Goal: Obtain resource: Download file/media

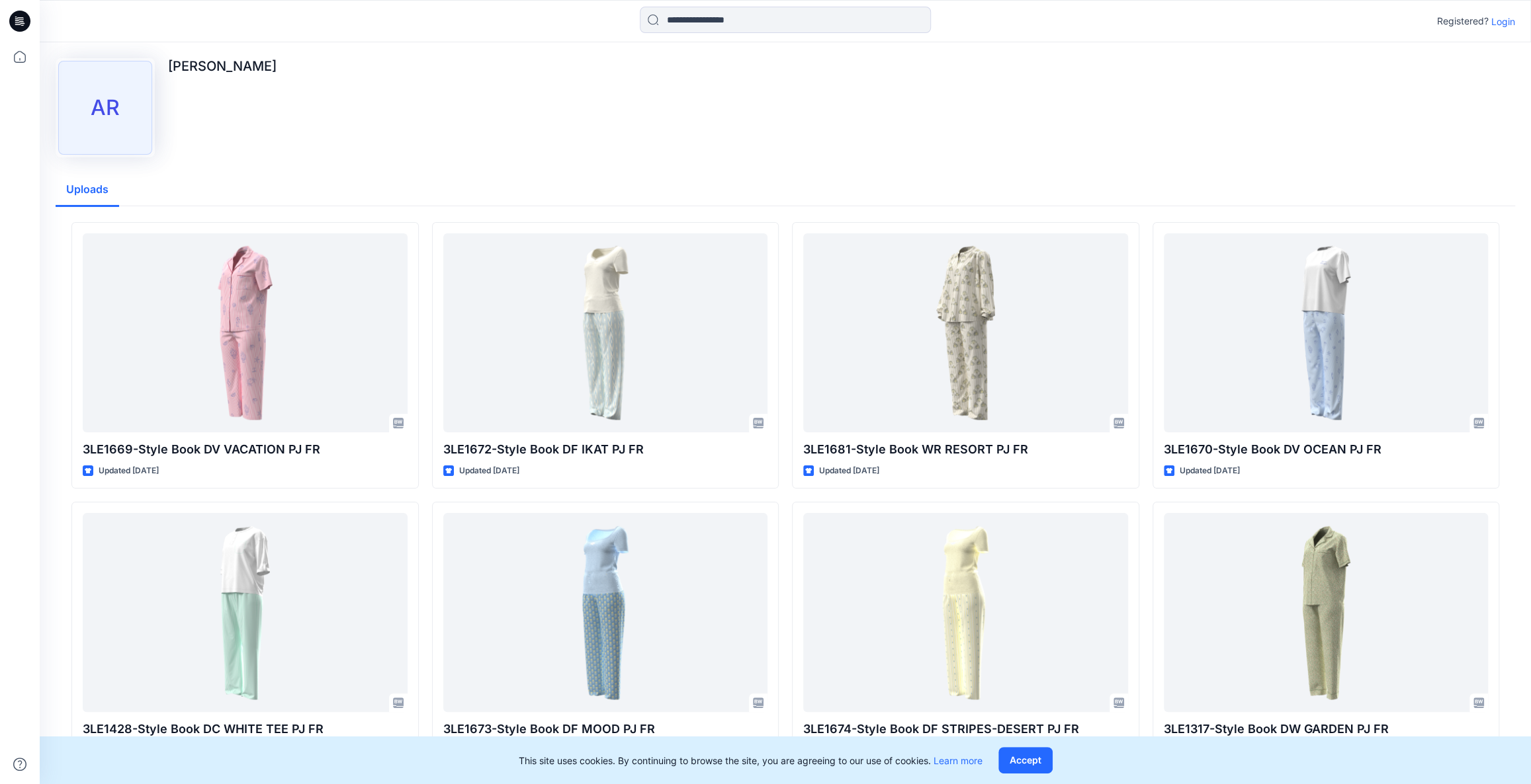
click at [1502, 20] on p "Login" at bounding box center [1503, 21] width 24 height 14
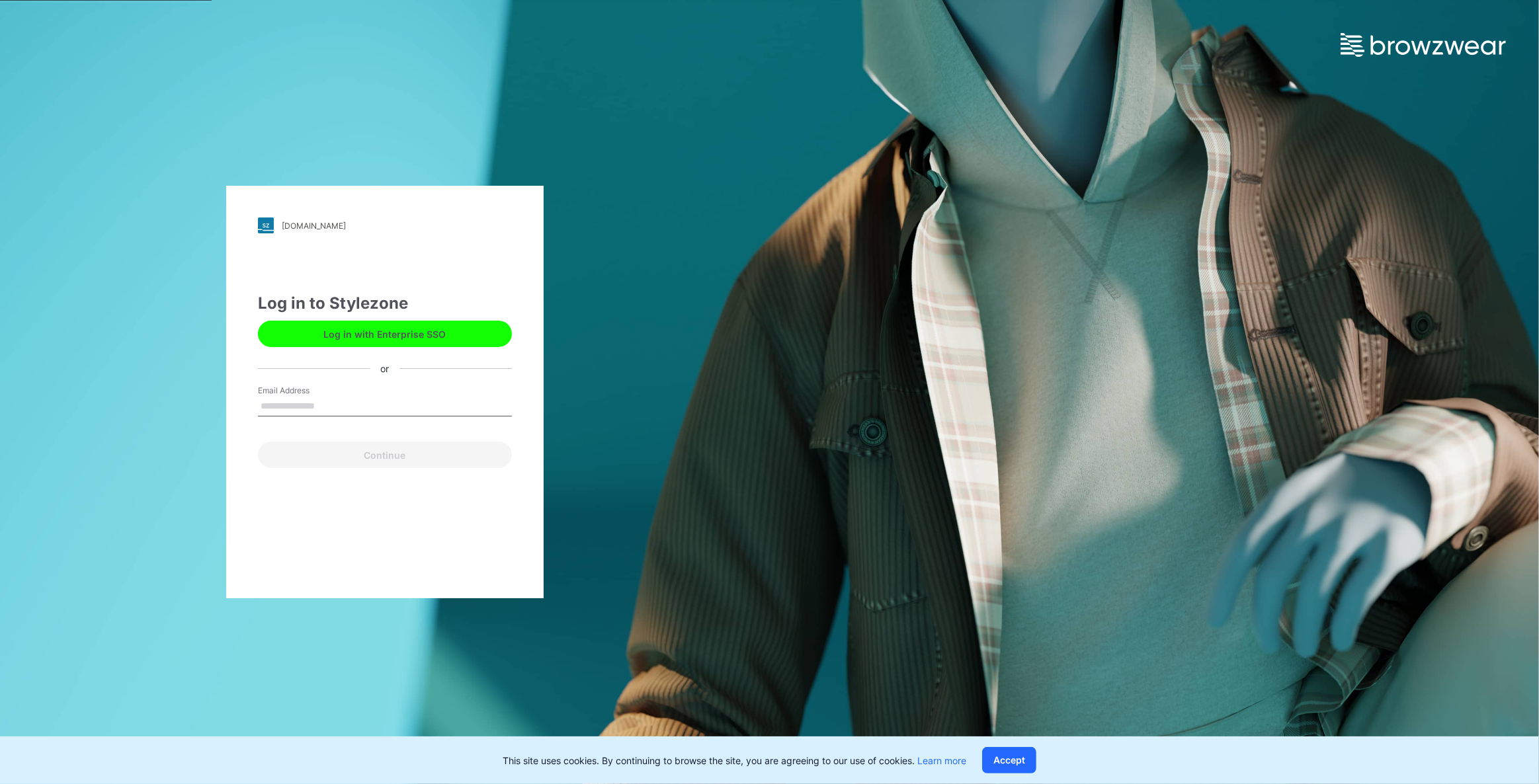
click at [313, 412] on input "Email Address" at bounding box center [385, 407] width 254 height 20
type input "**********"
click at [341, 460] on button "Continue" at bounding box center [385, 455] width 254 height 27
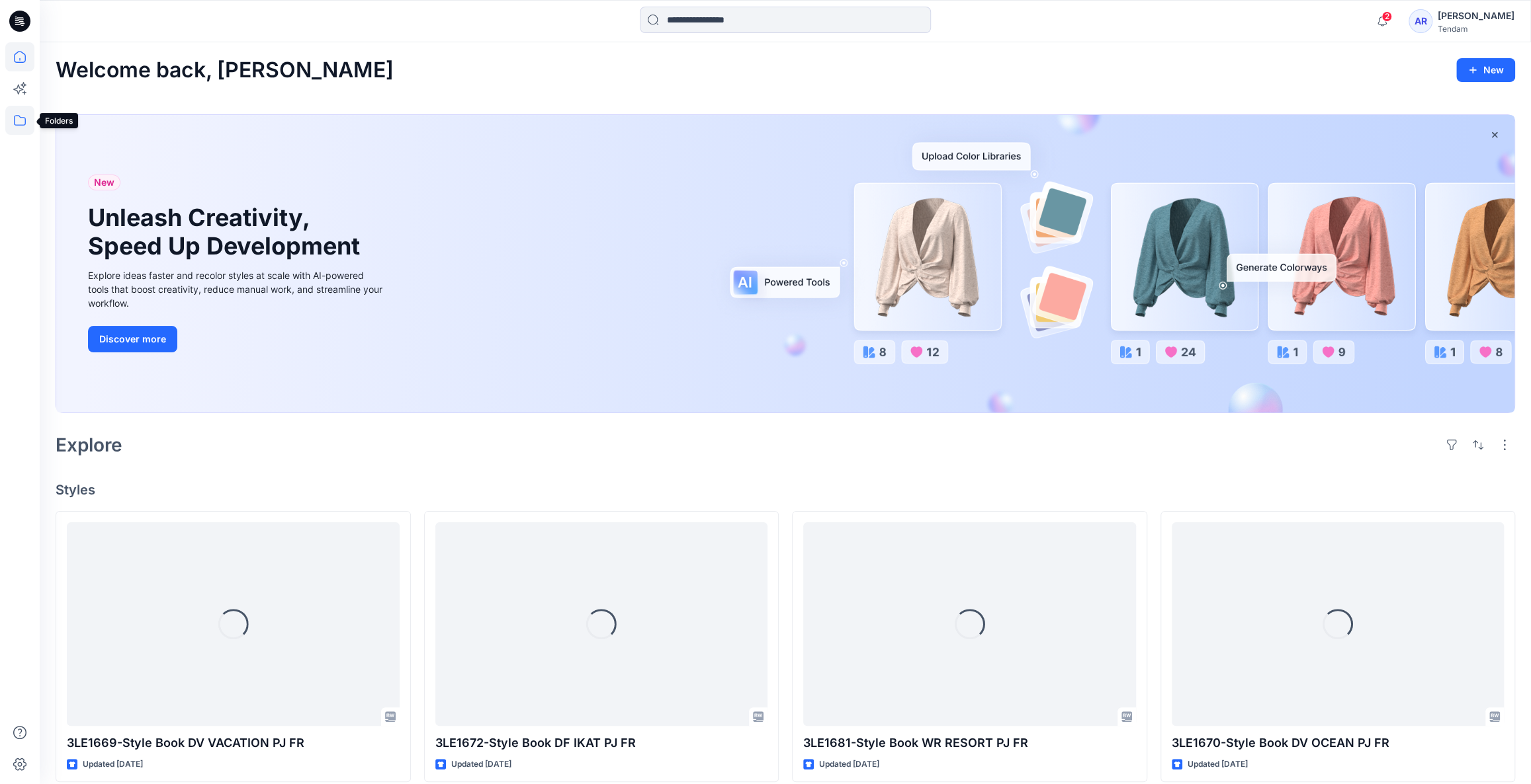
click at [23, 121] on icon at bounding box center [20, 121] width 29 height 29
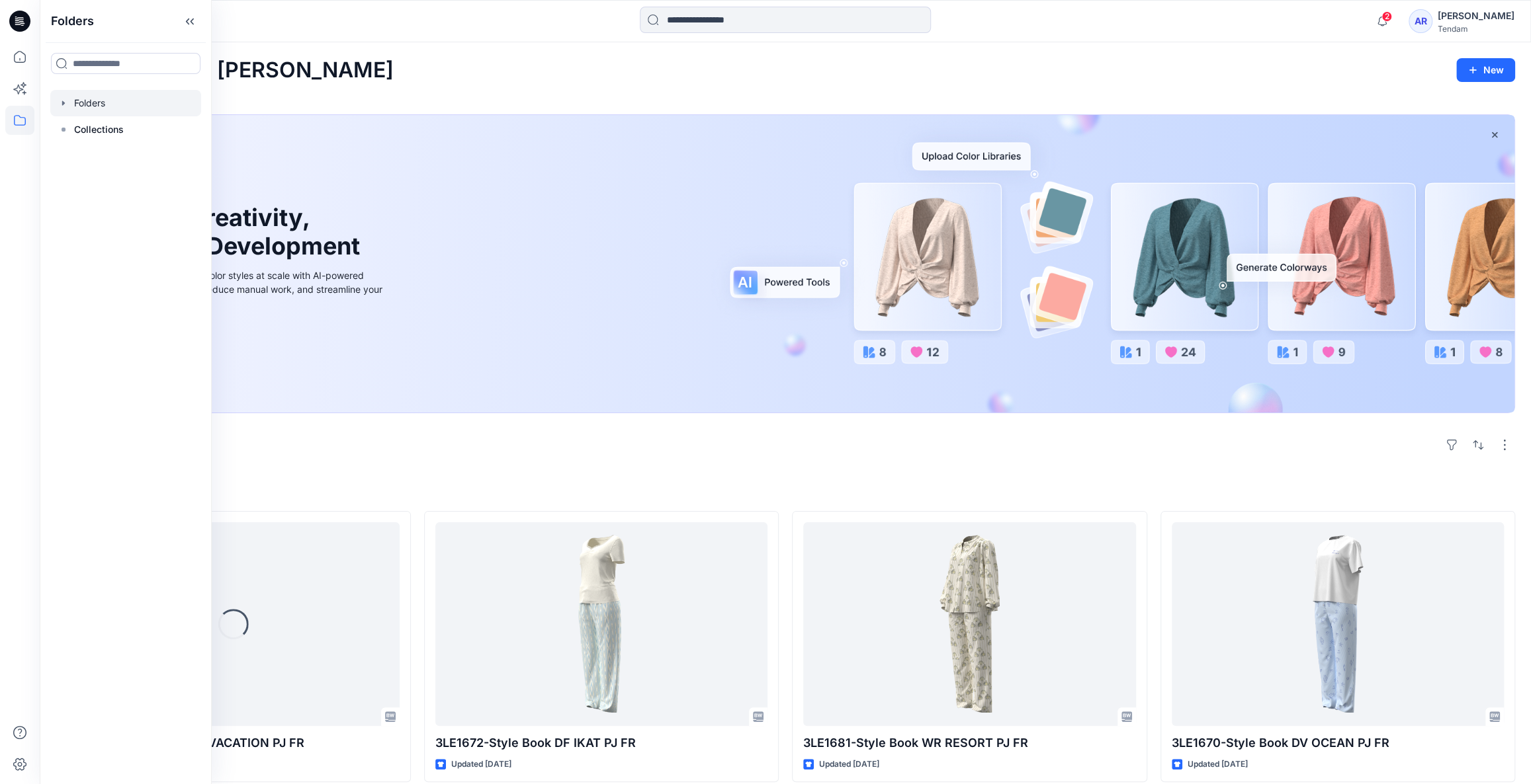
click at [127, 111] on div at bounding box center [126, 103] width 151 height 27
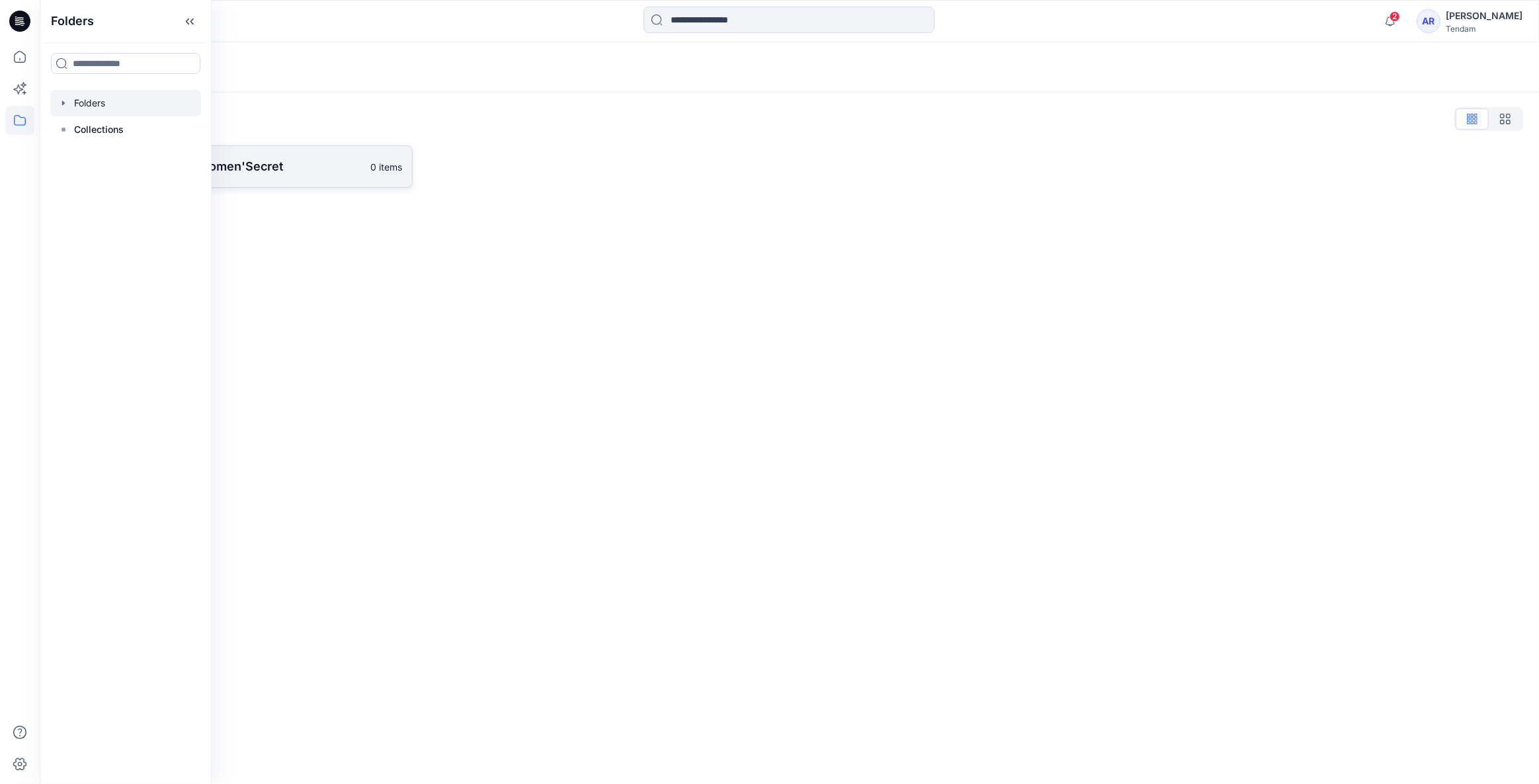
click at [291, 170] on p "[PERSON_NAME] - Women'Secret" at bounding box center [224, 166] width 278 height 18
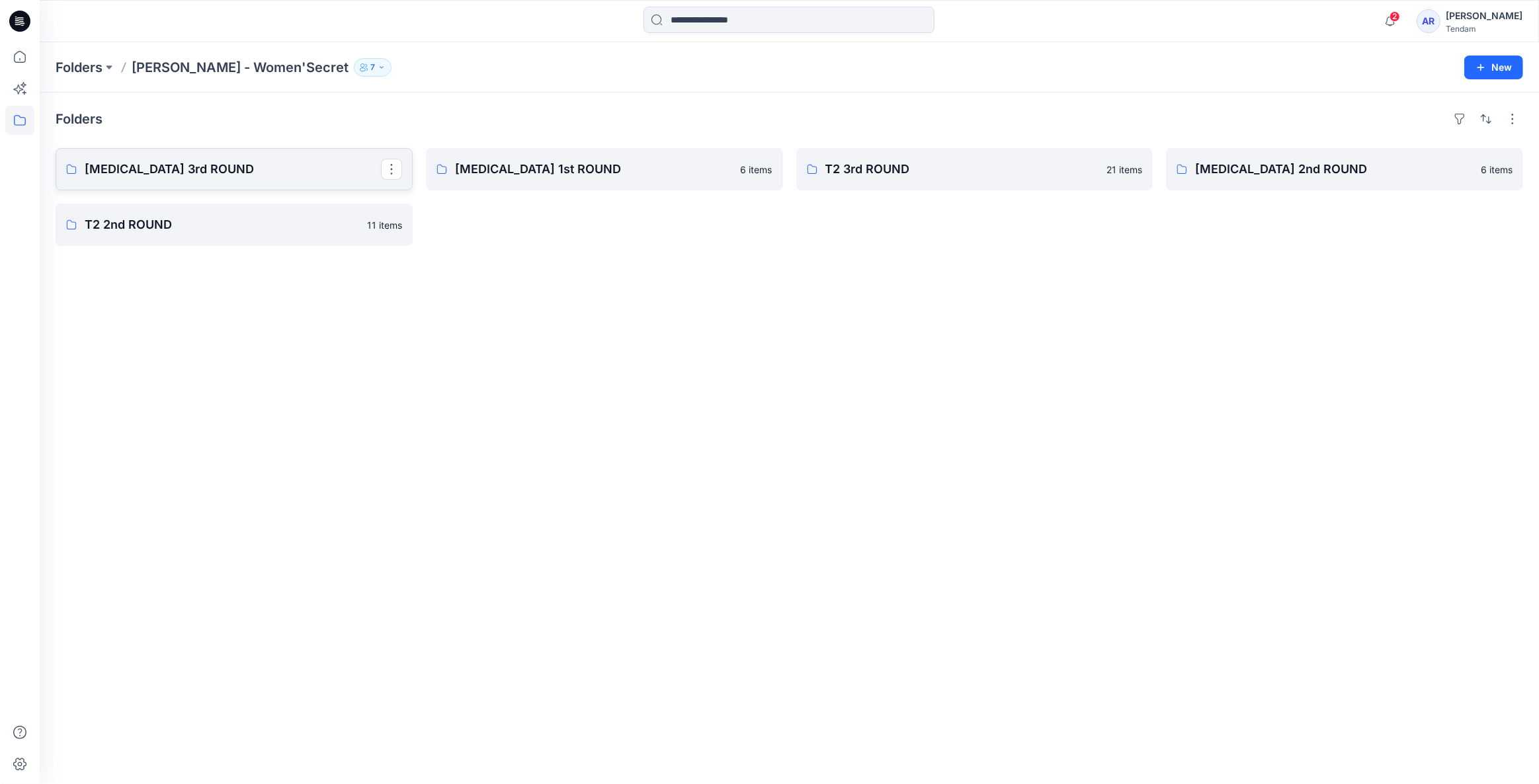
click at [263, 161] on p "[MEDICAL_DATA] 3rd ROUND" at bounding box center [233, 169] width 296 height 18
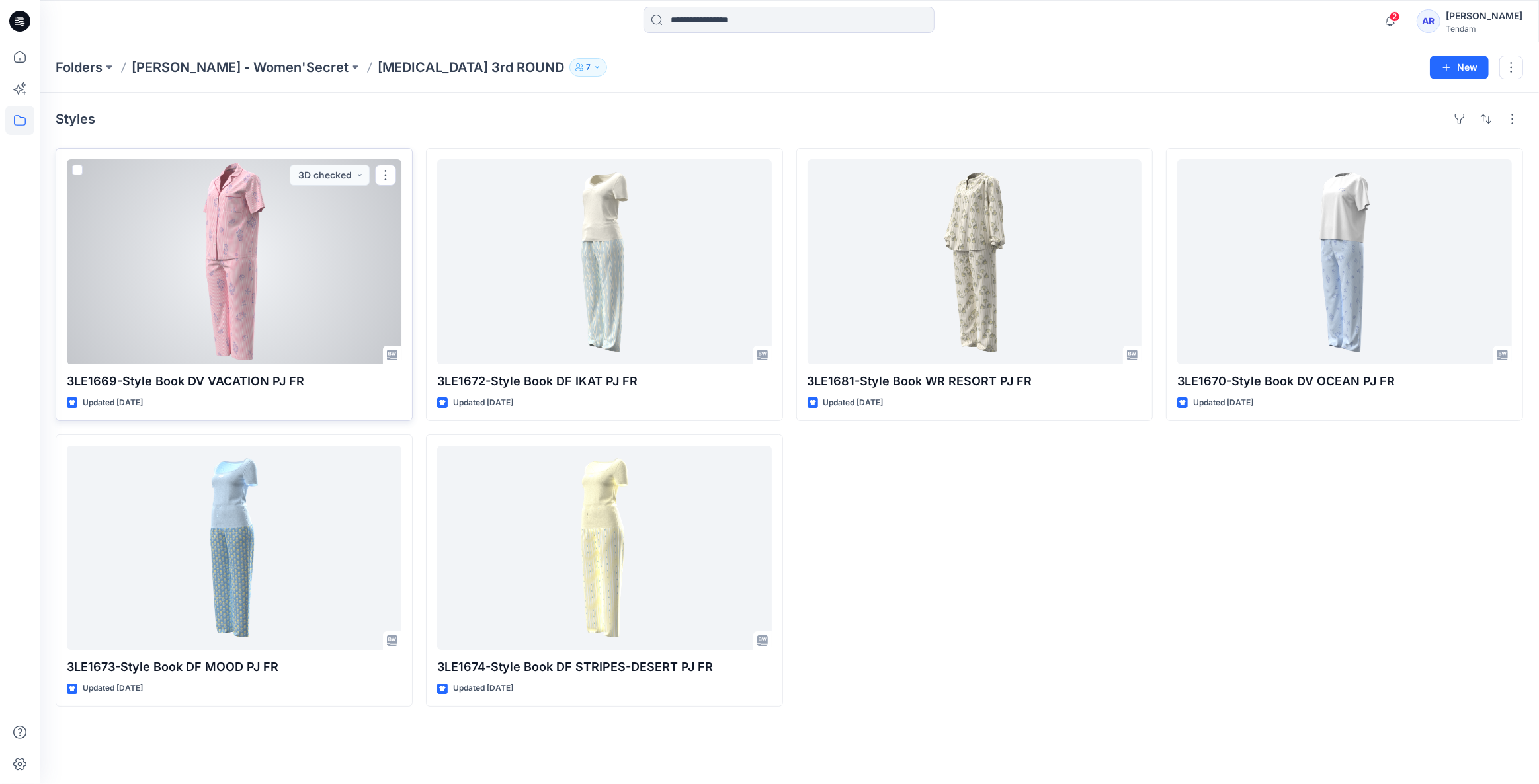
click at [230, 255] on div at bounding box center [234, 262] width 334 height 205
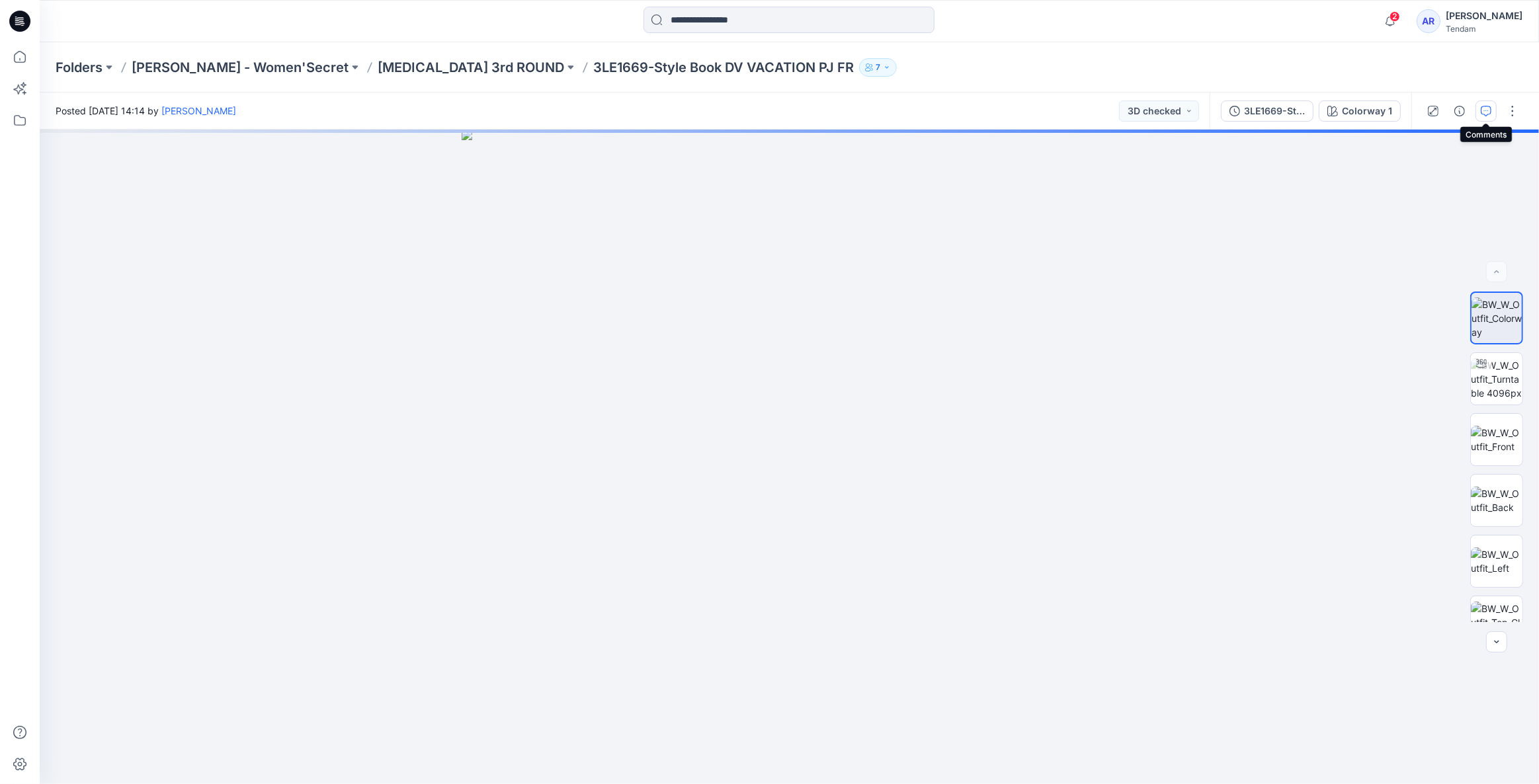
click at [1486, 110] on icon "button" at bounding box center [1486, 110] width 5 height 1
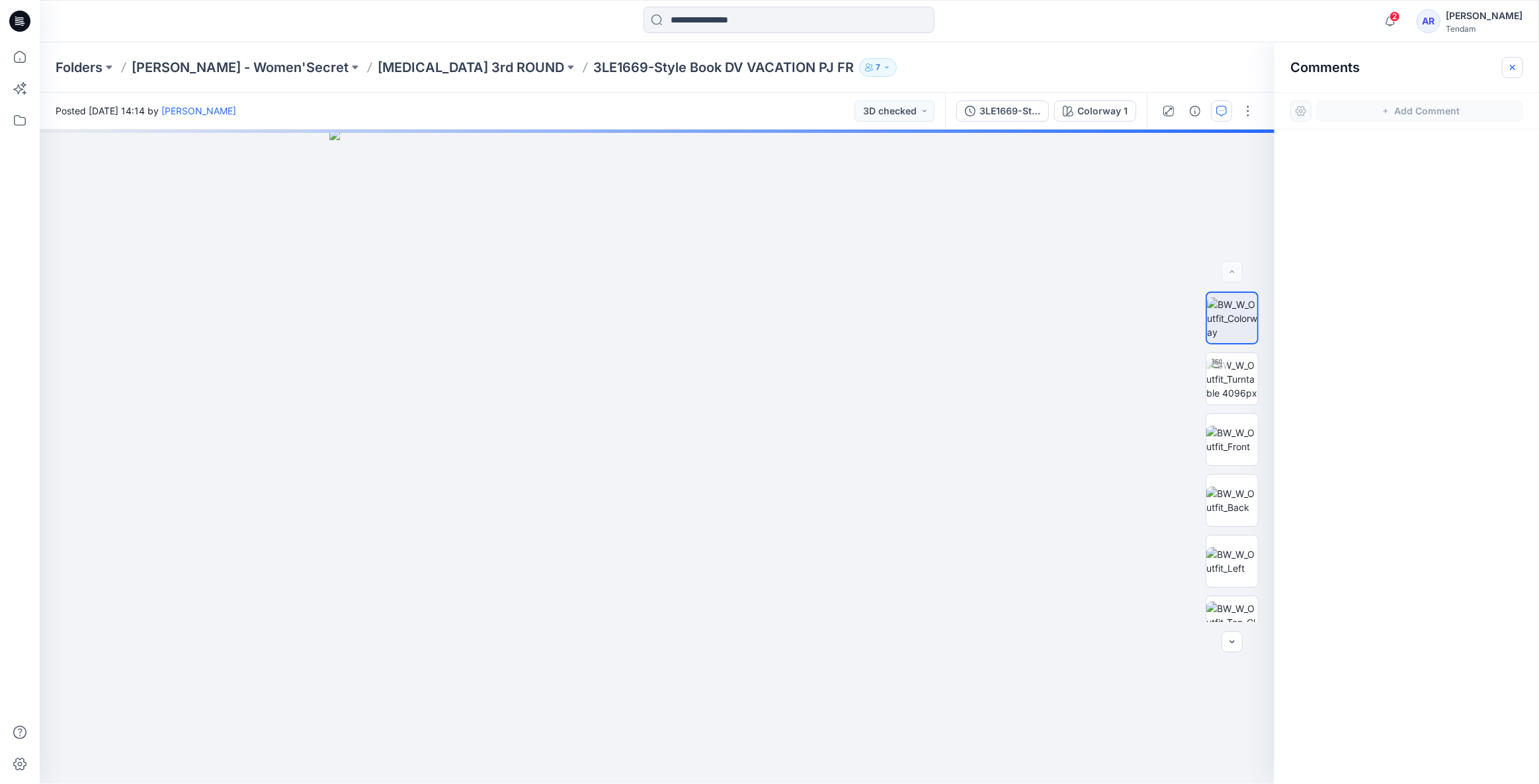
click at [1512, 64] on icon "button" at bounding box center [1512, 67] width 11 height 11
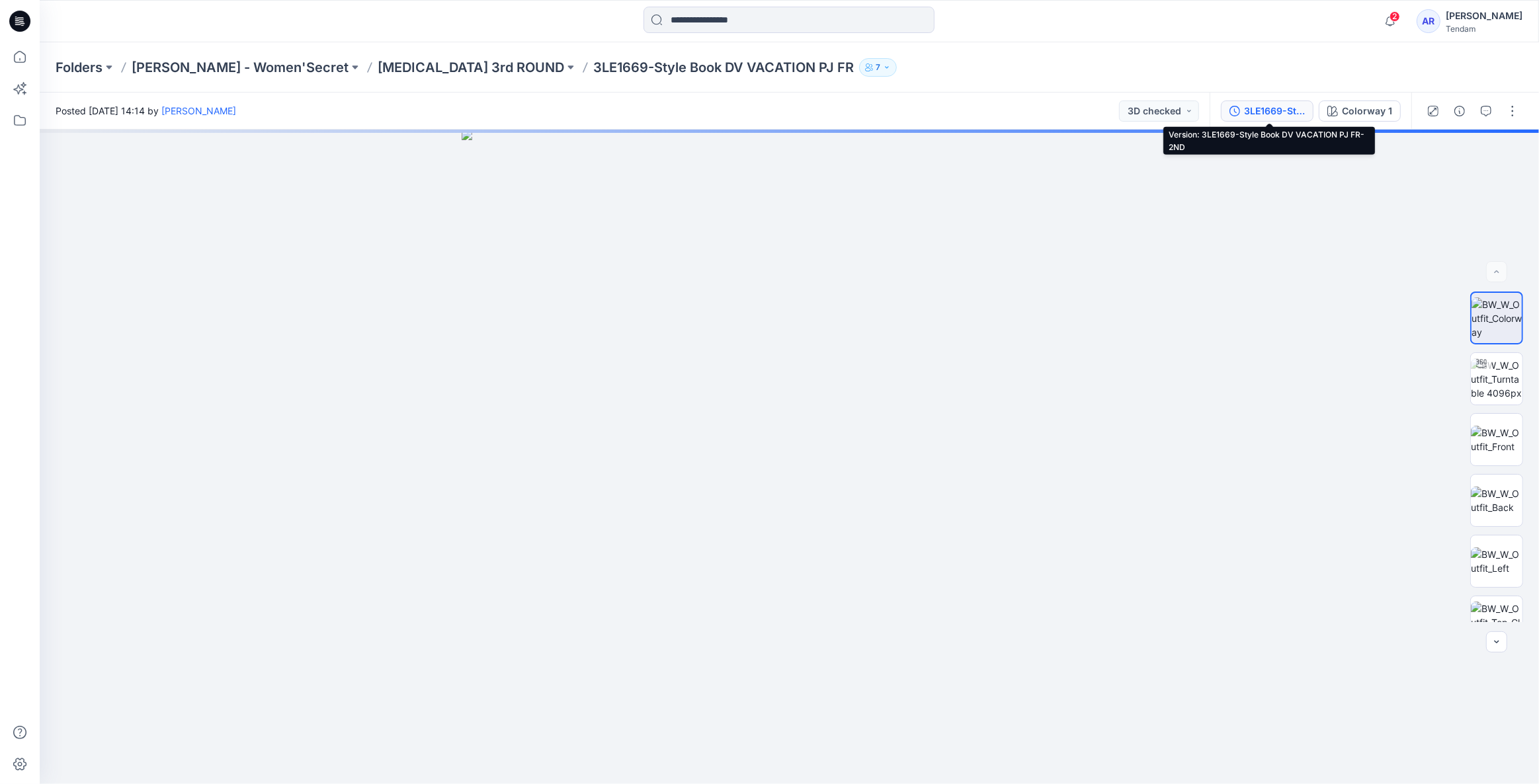
click at [1255, 113] on div "3LE1669-Style Book DV VACATION PJ FR-2ND" at bounding box center [1275, 111] width 61 height 15
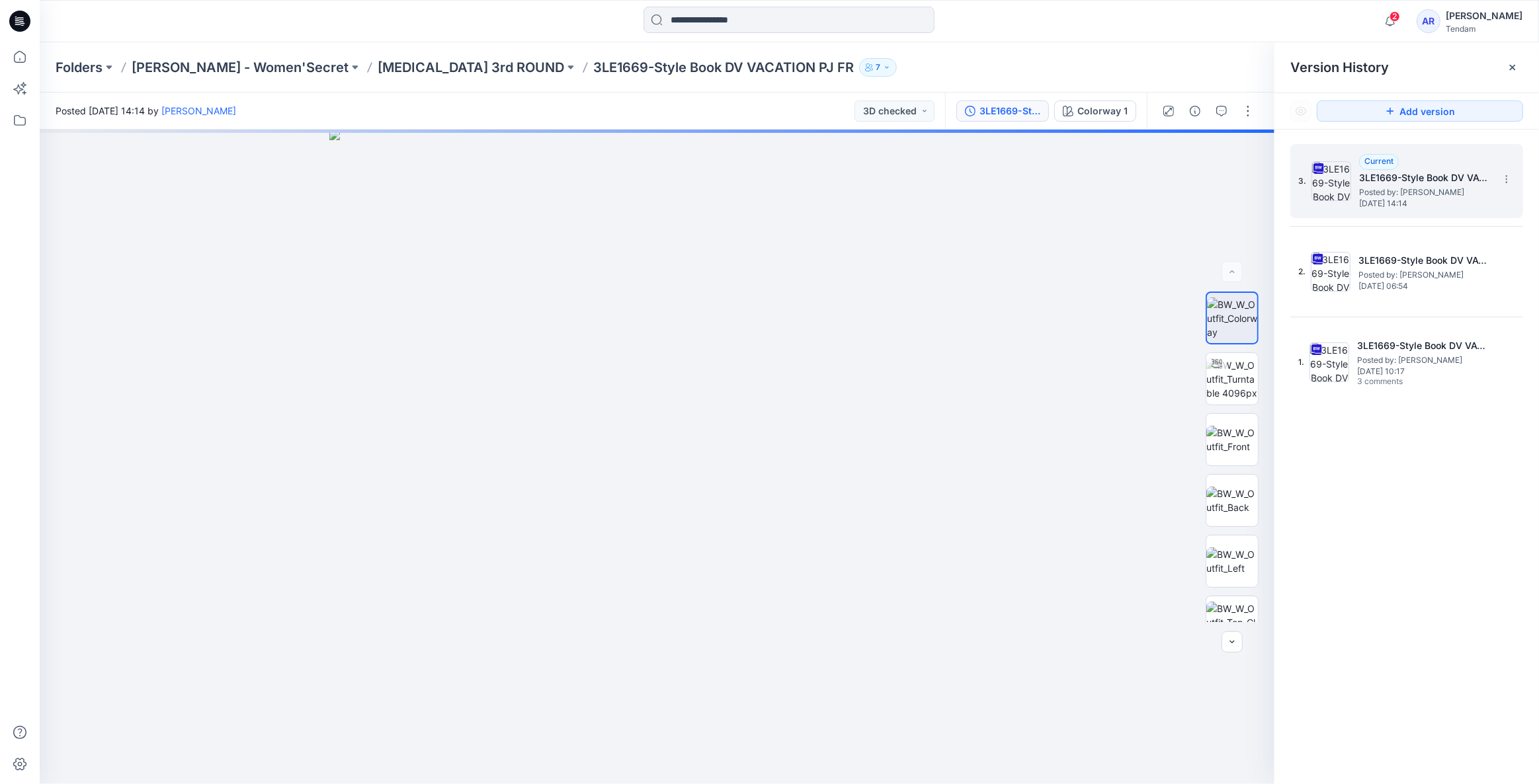
click at [1423, 202] on span "[DATE] 14:14" at bounding box center [1424, 204] width 132 height 9
click at [1137, 246] on div at bounding box center [657, 457] width 1234 height 655
click at [1229, 108] on button "button" at bounding box center [1221, 111] width 21 height 21
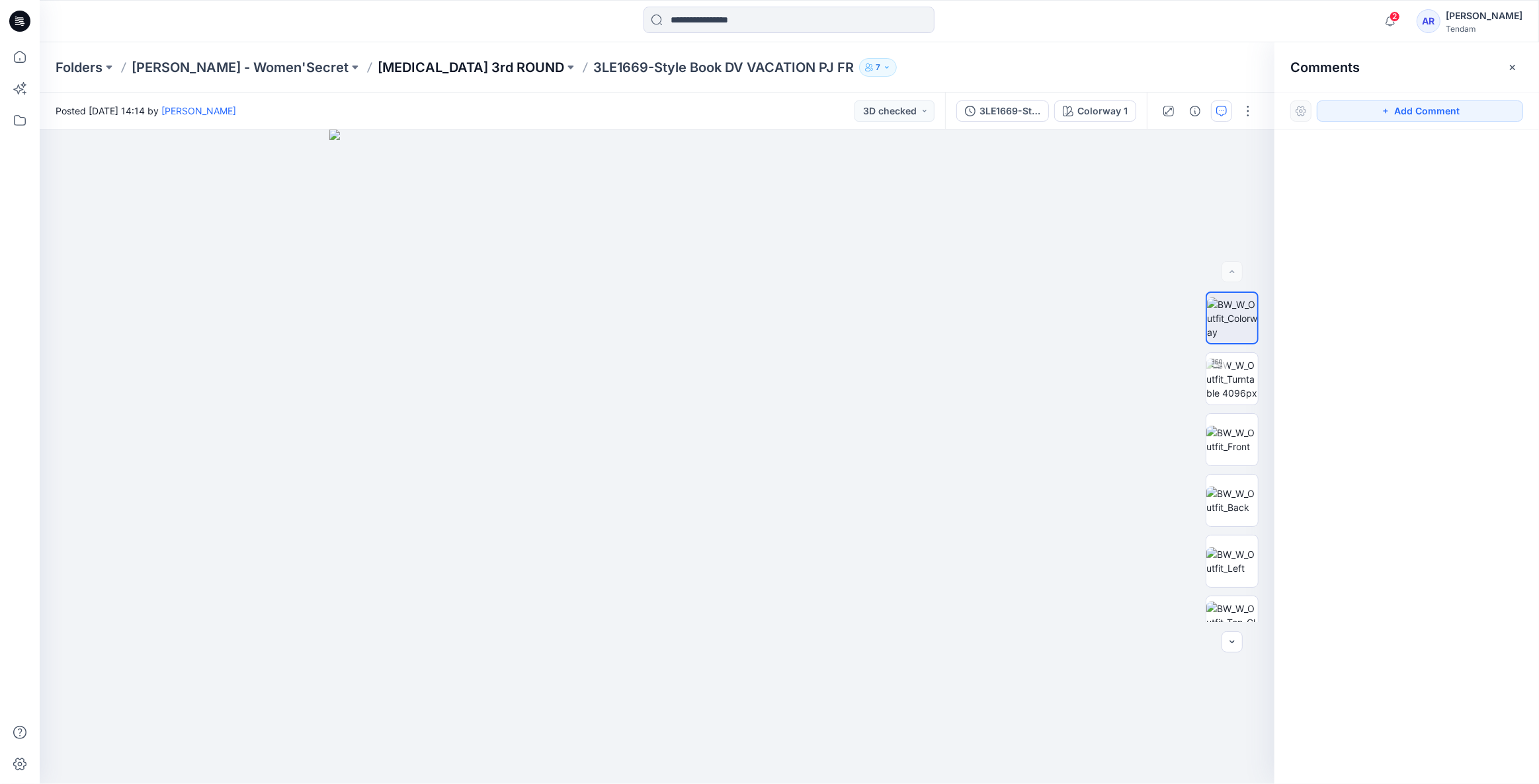
click at [386, 68] on p "[MEDICAL_DATA] 3rd ROUND" at bounding box center [471, 67] width 186 height 18
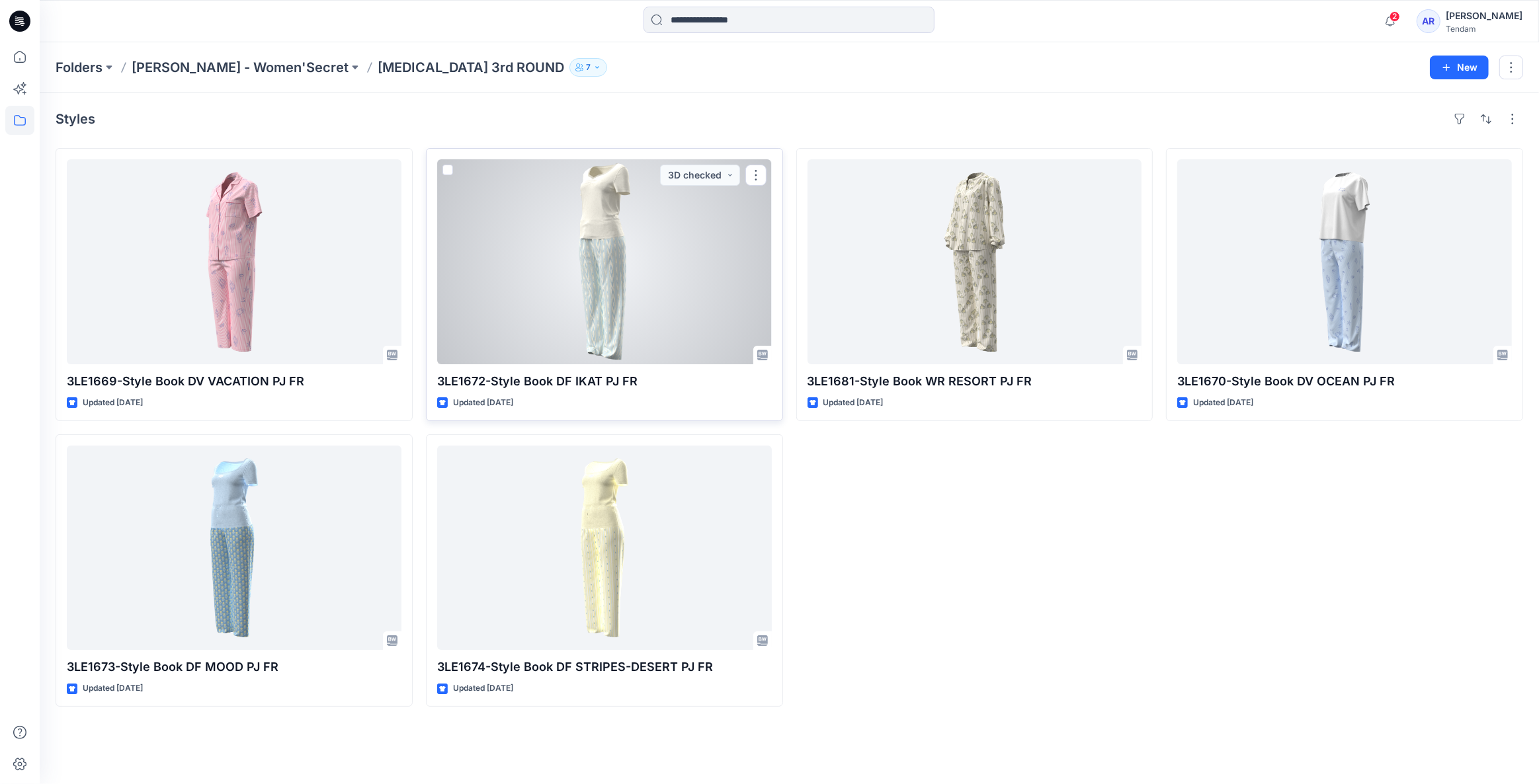
click at [655, 275] on div at bounding box center [605, 262] width 334 height 205
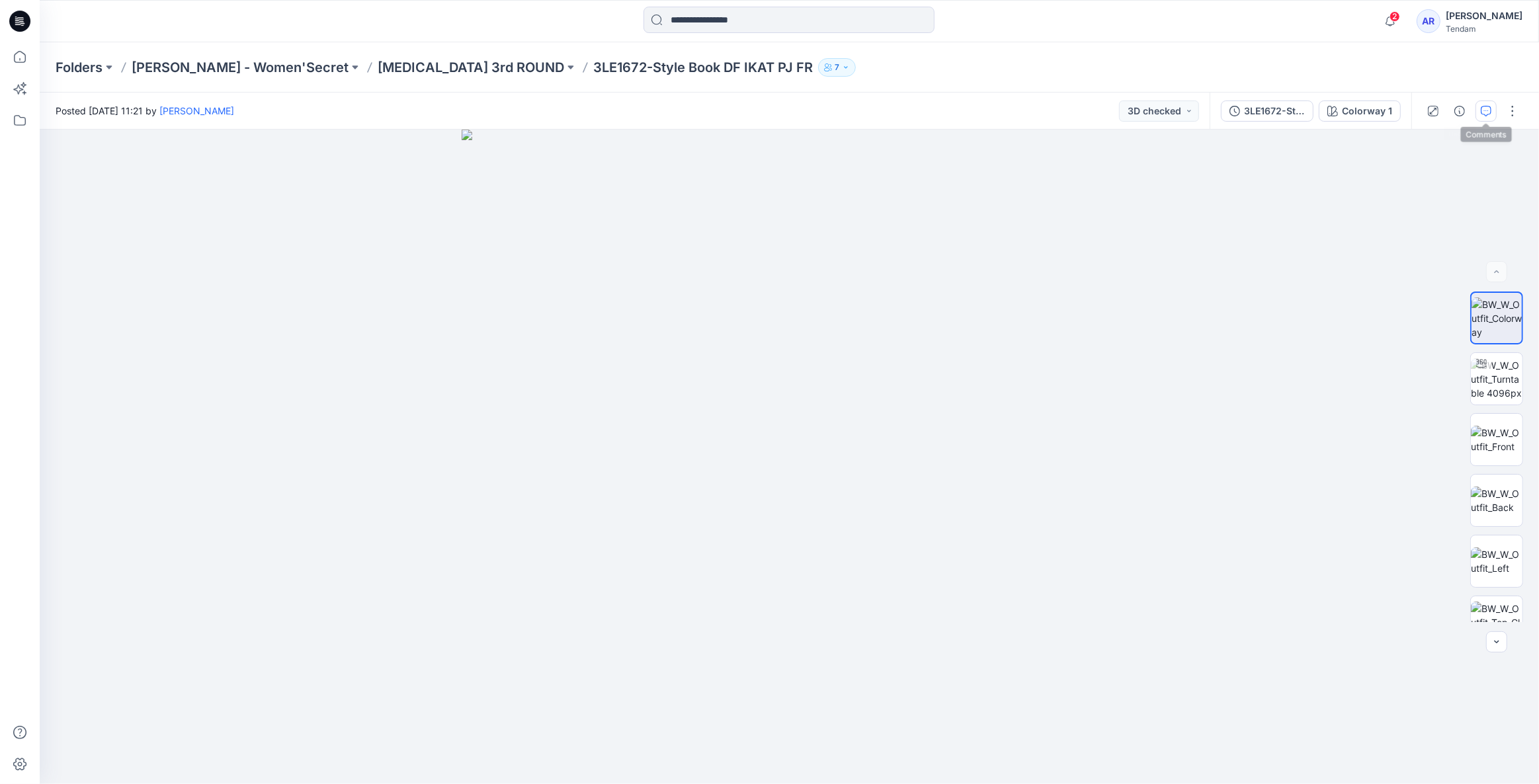
click at [1488, 106] on icon "button" at bounding box center [1486, 111] width 11 height 11
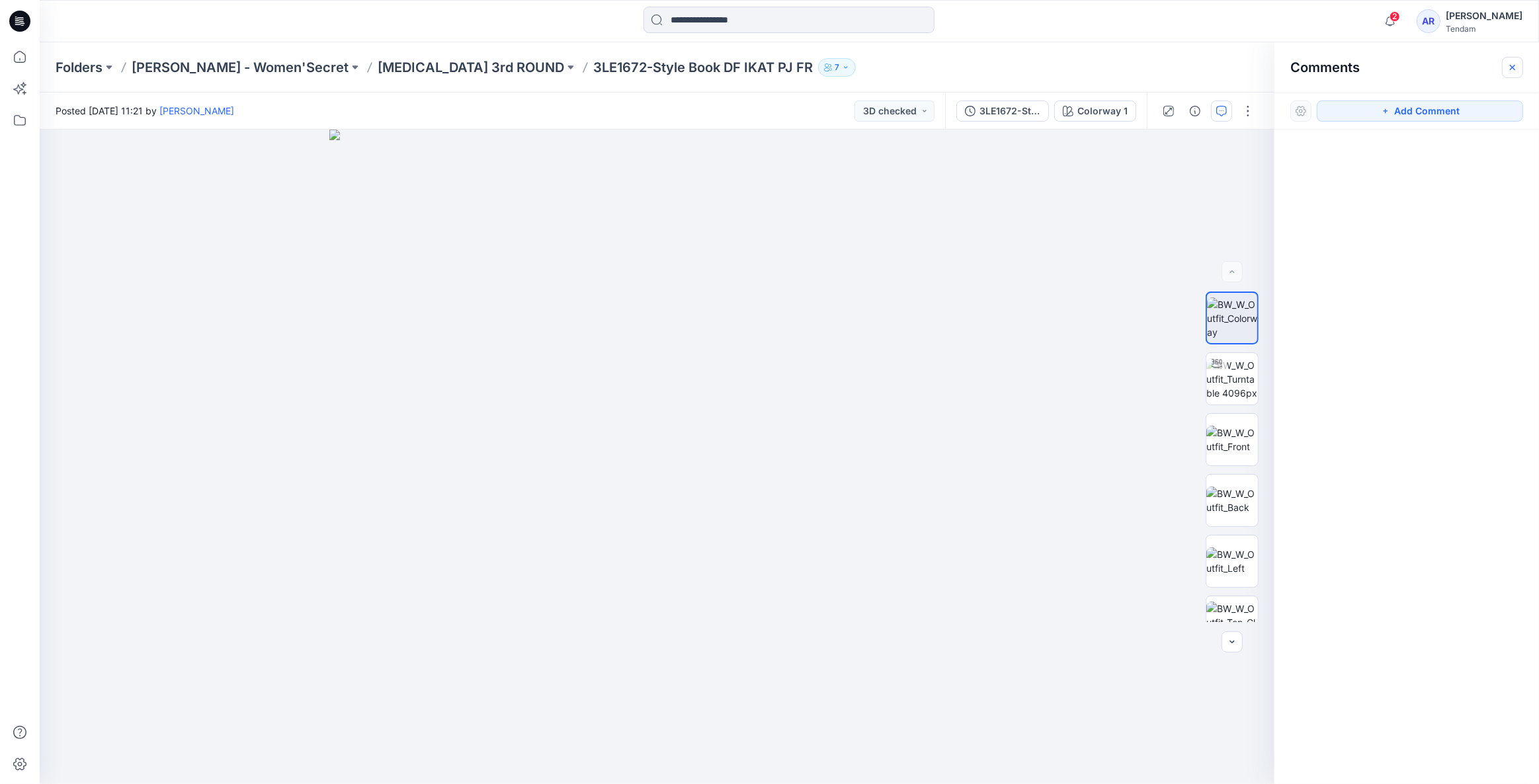
click at [1512, 62] on icon "button" at bounding box center [1512, 67] width 11 height 11
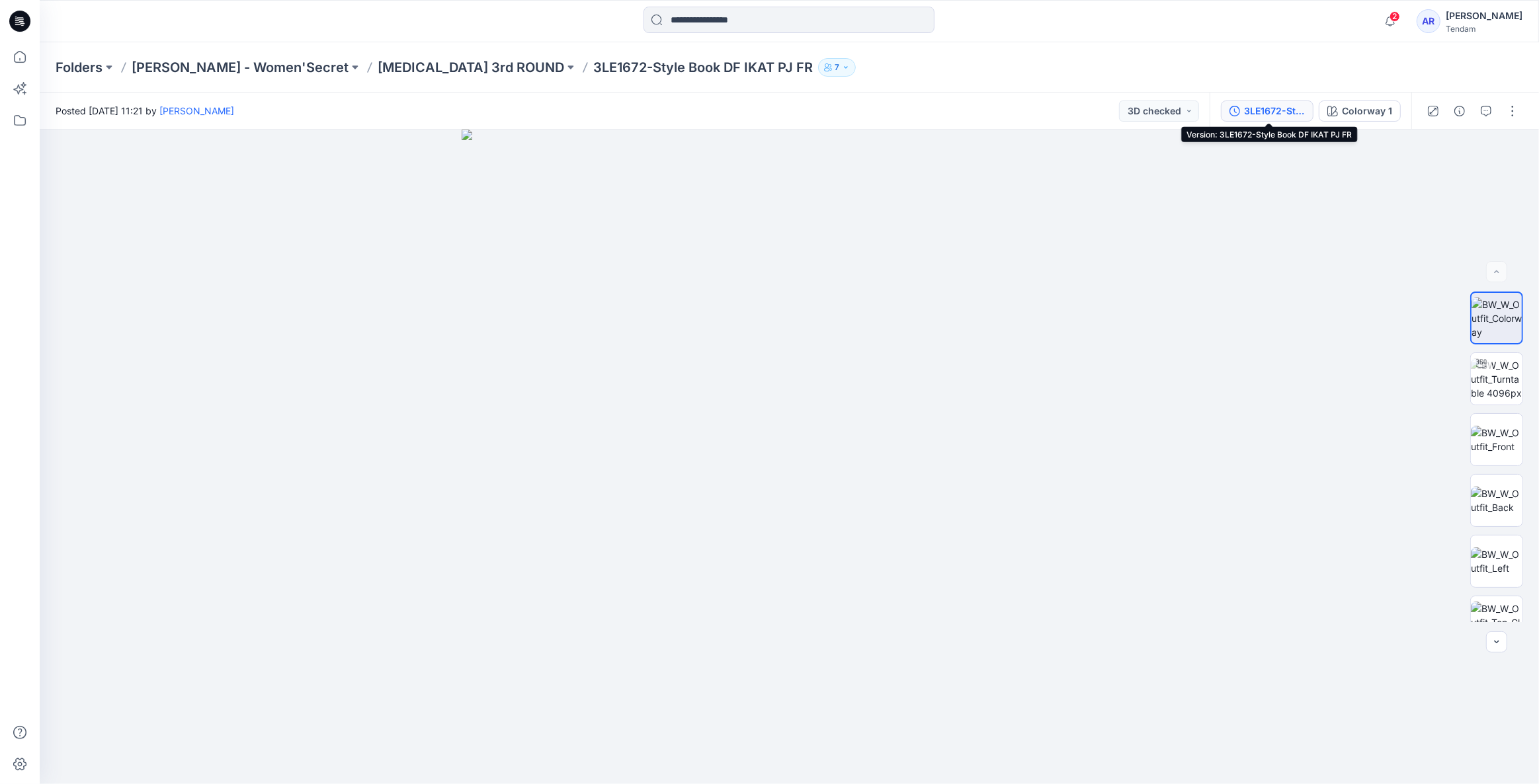
click at [1274, 106] on div "3LE1672-Style Book DF IKAT PJ FR" at bounding box center [1275, 111] width 61 height 15
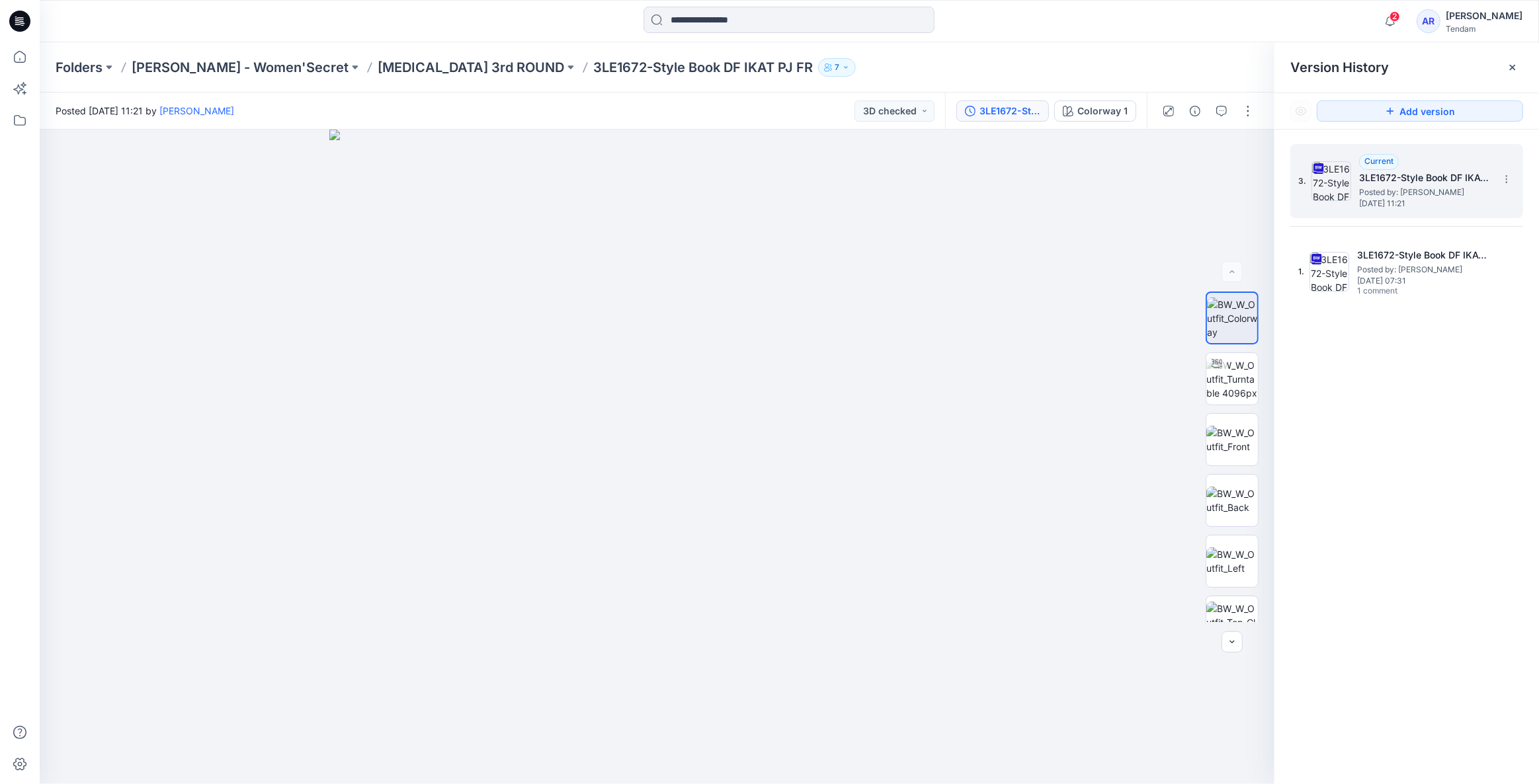
click at [1441, 189] on span "Posted by: [PERSON_NAME]" at bounding box center [1424, 192] width 132 height 13
click at [1431, 177] on h5 "3LE1672-Style Book DF IKAT PJ FR" at bounding box center [1424, 178] width 132 height 16
click at [1430, 177] on h5 "3LE1672-Style Book DF IKAT PJ FR" at bounding box center [1424, 178] width 132 height 16
click at [1428, 176] on h5 "3LE1672-Style Book DF IKAT PJ FR" at bounding box center [1424, 178] width 132 height 16
click at [1408, 265] on span "Posted by: [PERSON_NAME]" at bounding box center [1423, 269] width 132 height 13
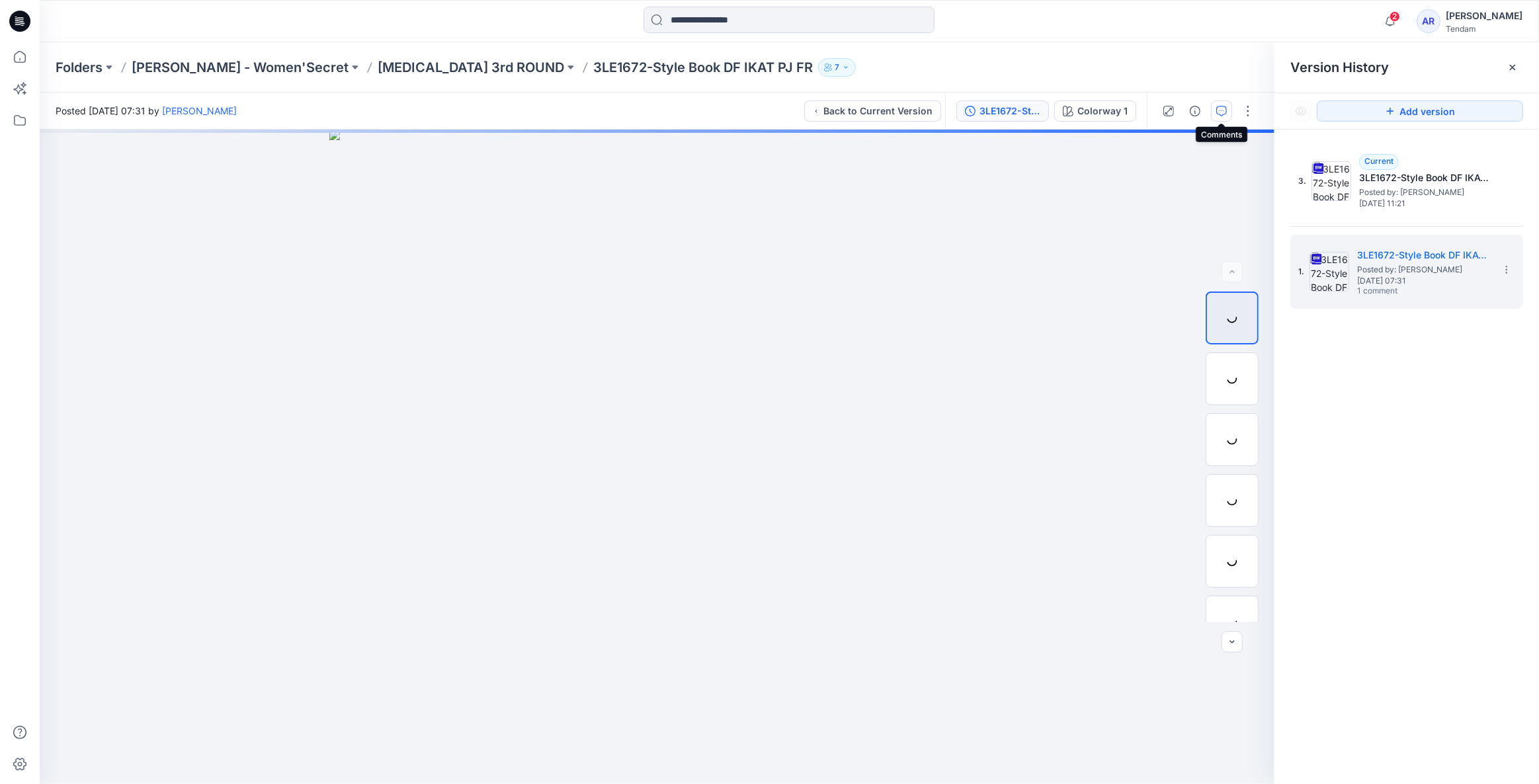
click at [1218, 113] on icon "button" at bounding box center [1221, 111] width 11 height 11
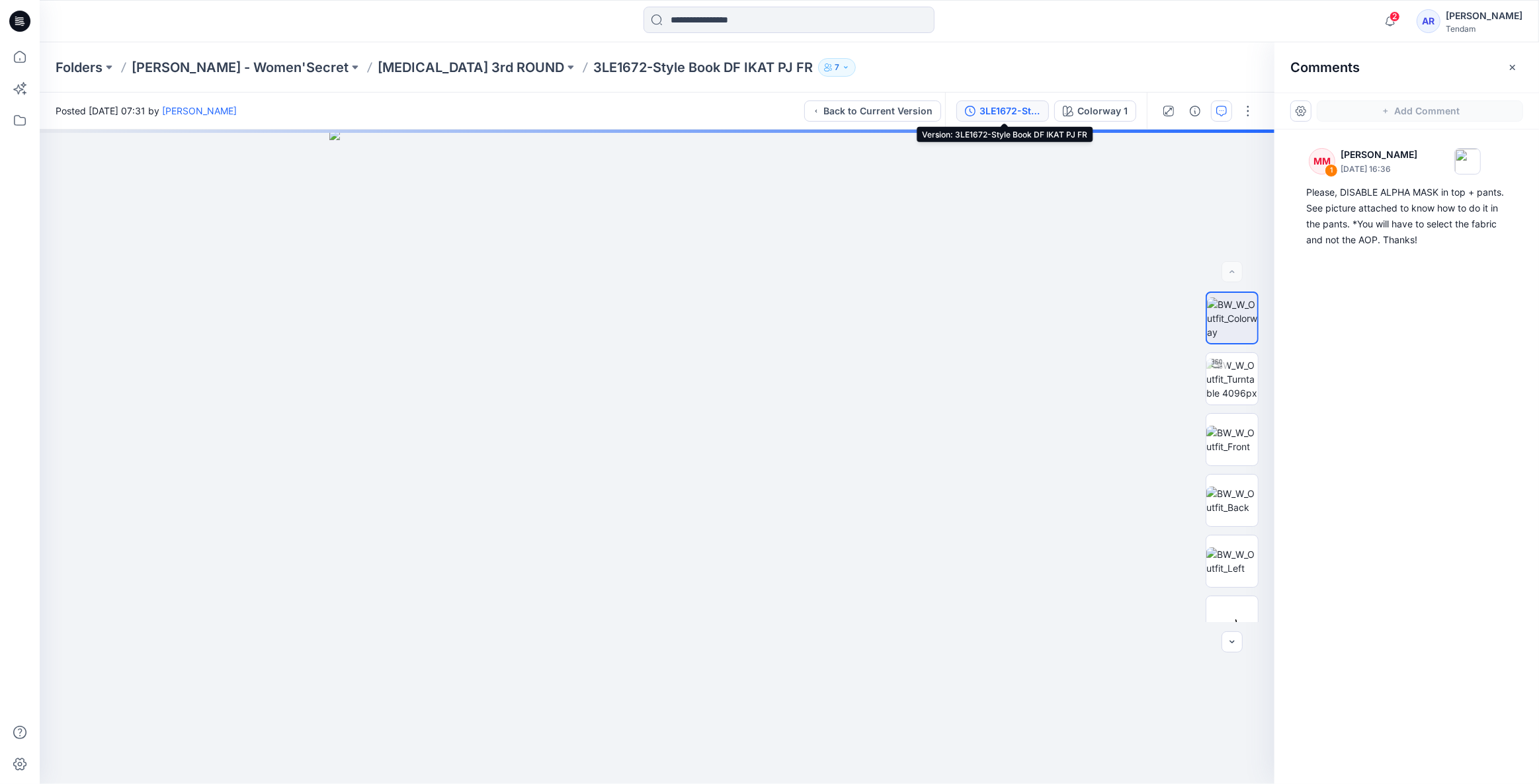
click at [1006, 109] on div "3LE1672-Style Book DF IKAT PJ FR" at bounding box center [1010, 111] width 61 height 15
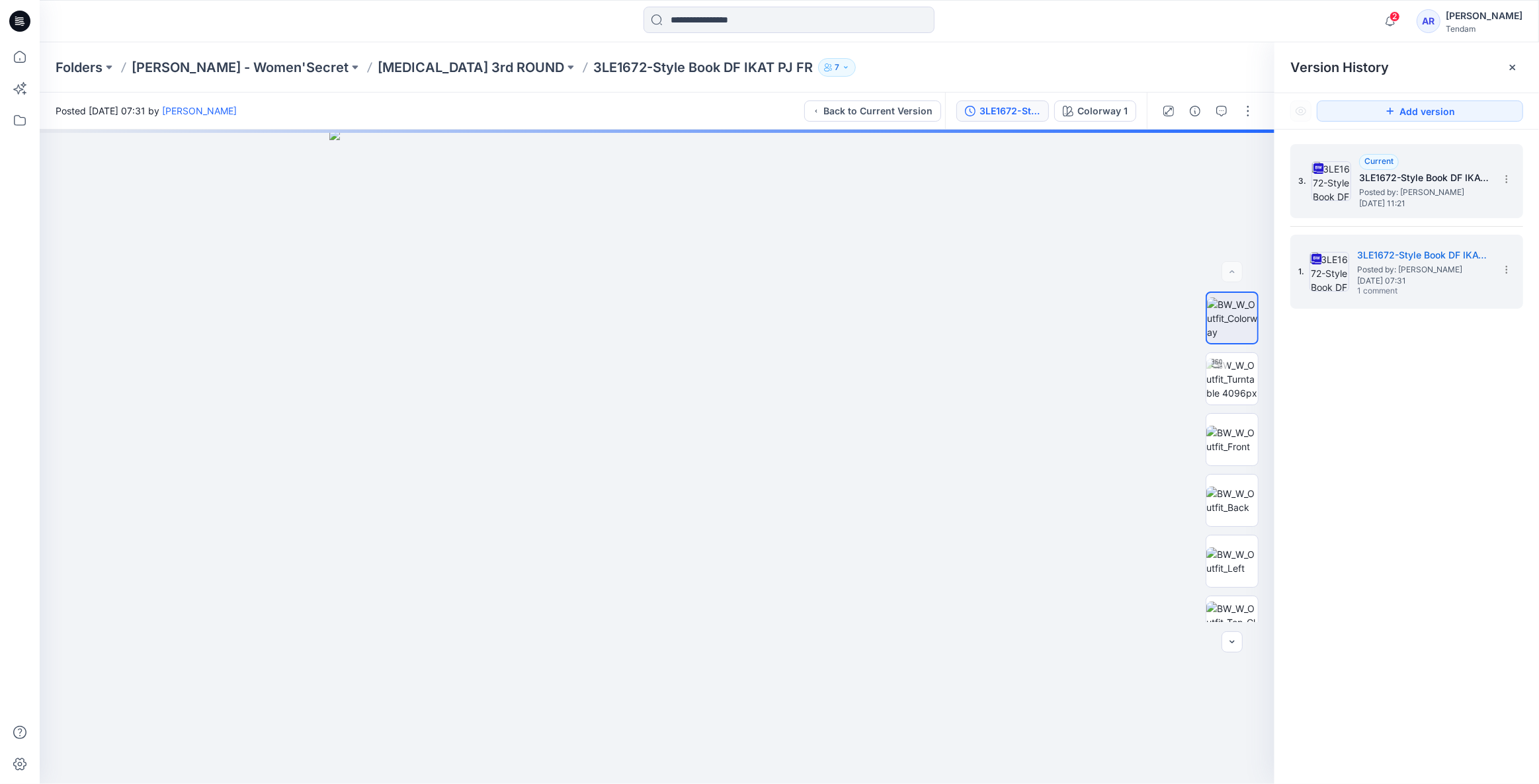
click at [1428, 178] on h5 "3LE1672-Style Book DF IKAT PJ FR" at bounding box center [1424, 178] width 132 height 16
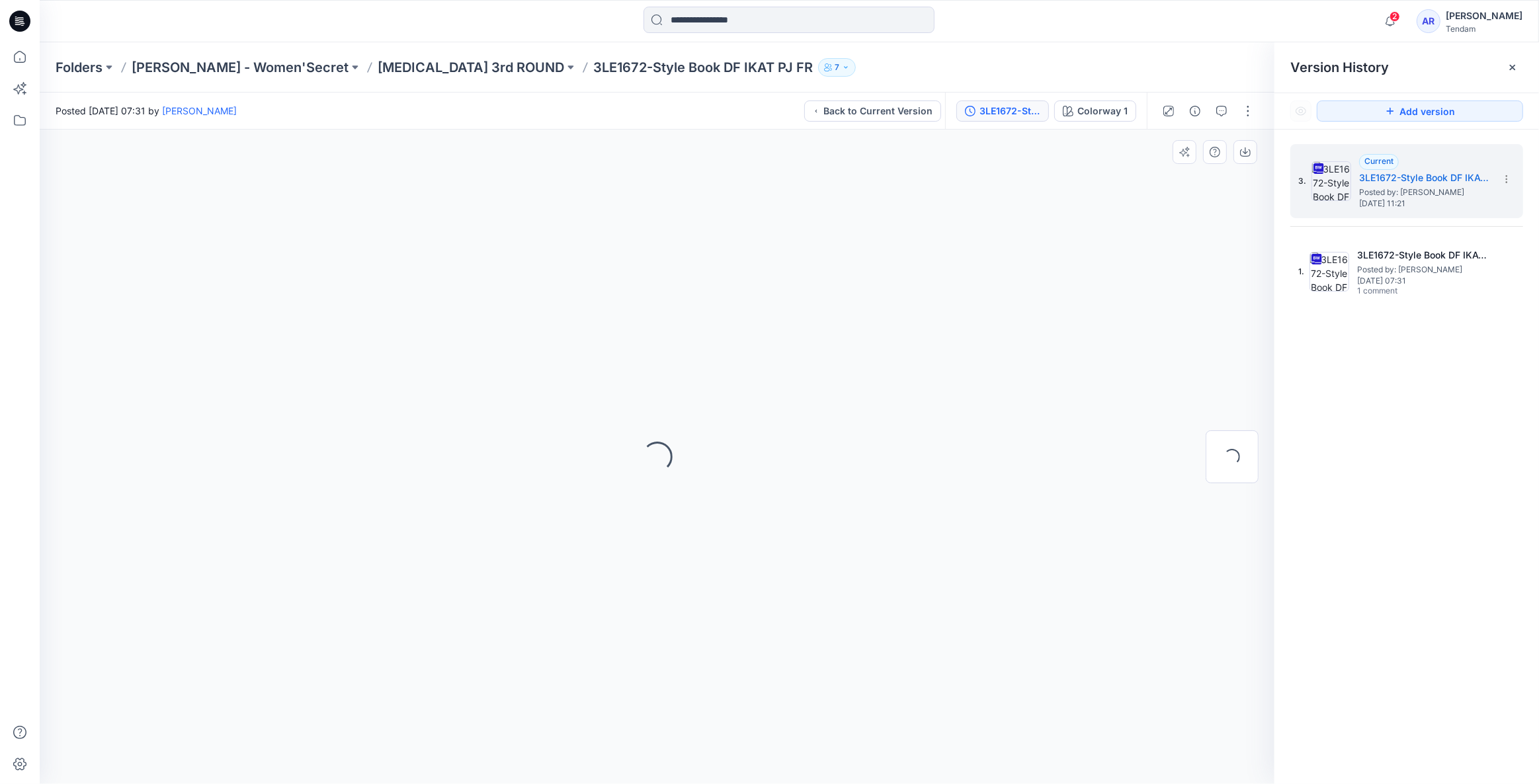
click at [1164, 208] on div "Loading..." at bounding box center [657, 457] width 1234 height 655
click at [1516, 70] on icon at bounding box center [1512, 67] width 11 height 11
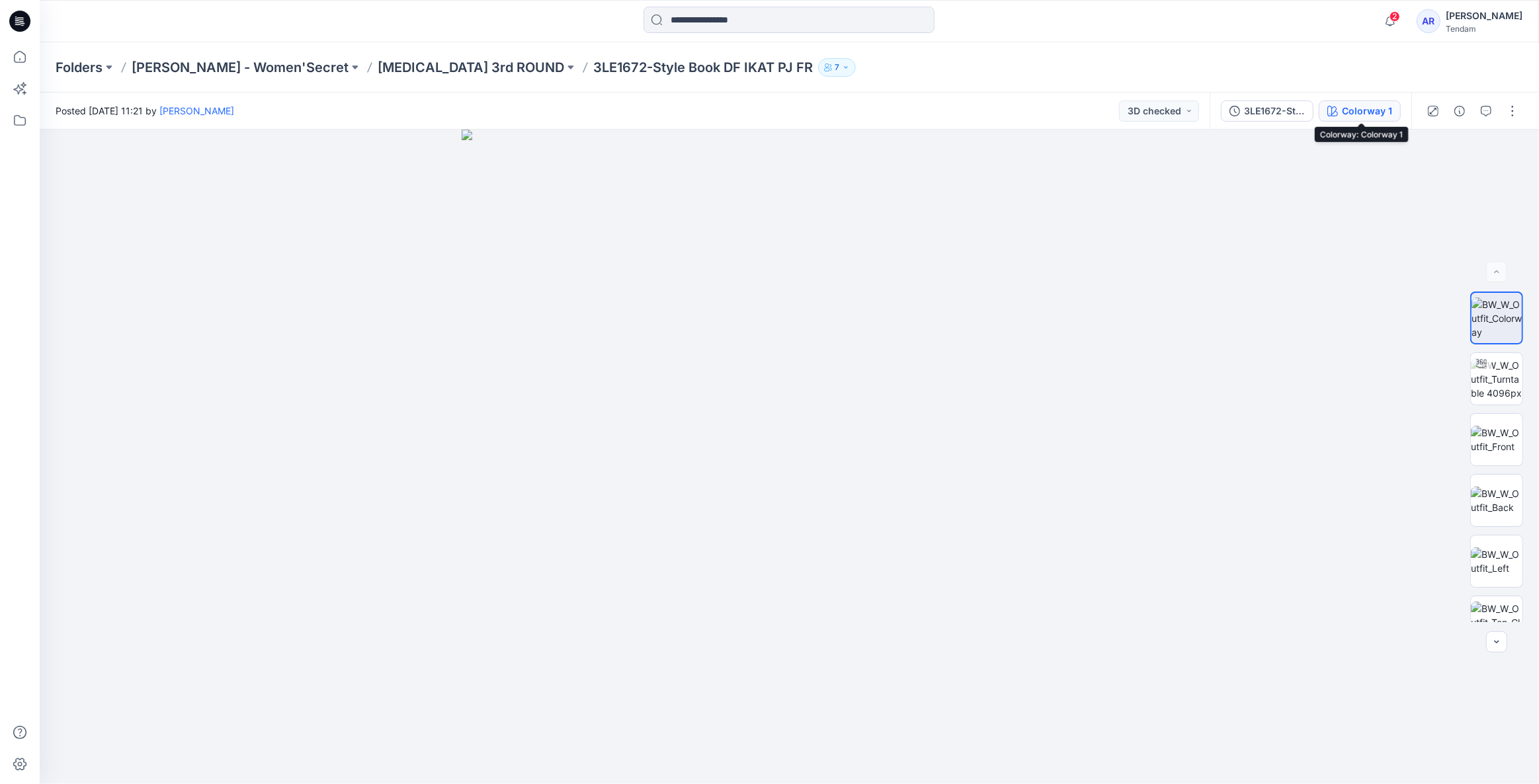
click at [1364, 108] on div "Colorway 1" at bounding box center [1367, 111] width 50 height 15
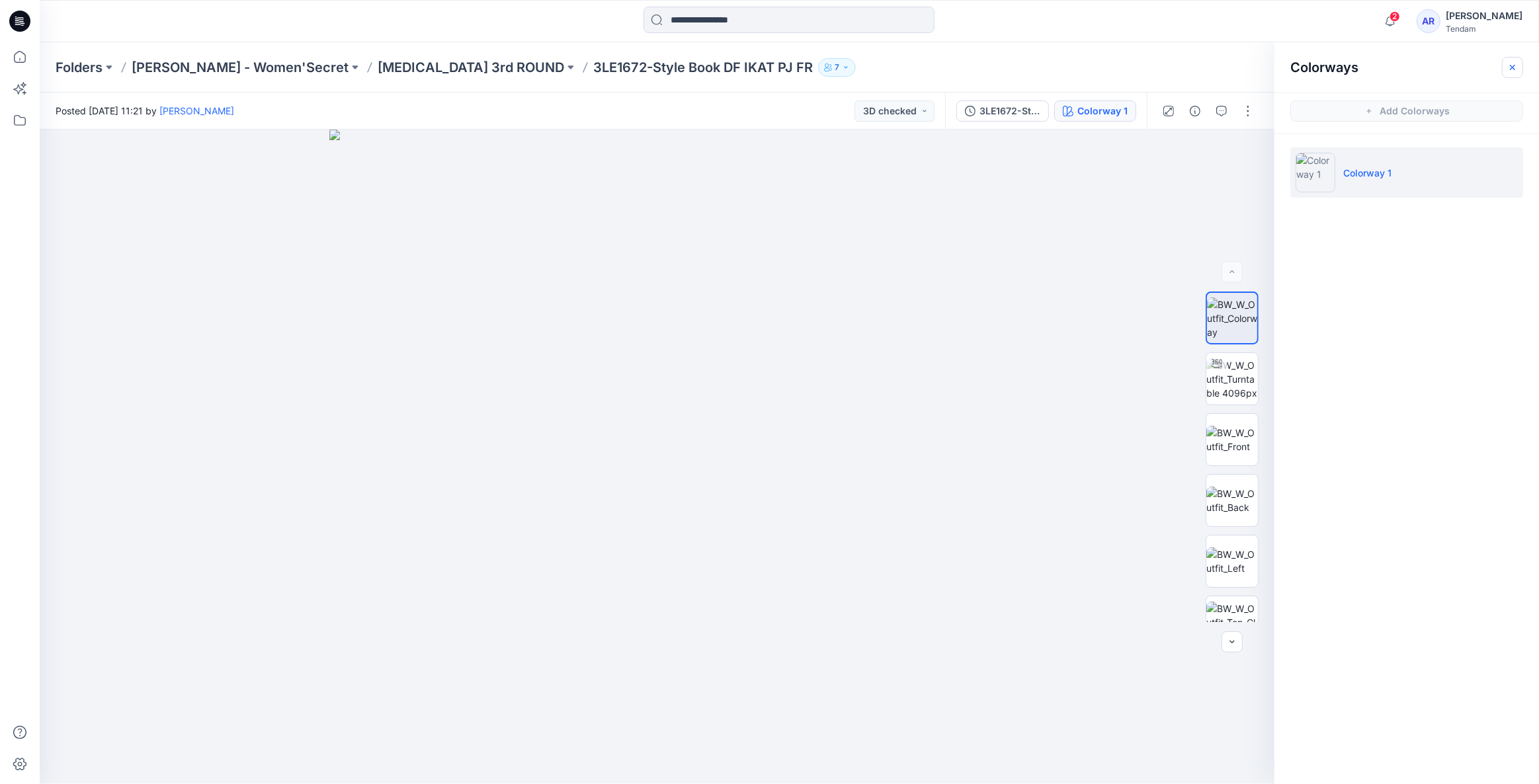
click at [1511, 72] on icon "button" at bounding box center [1512, 67] width 11 height 11
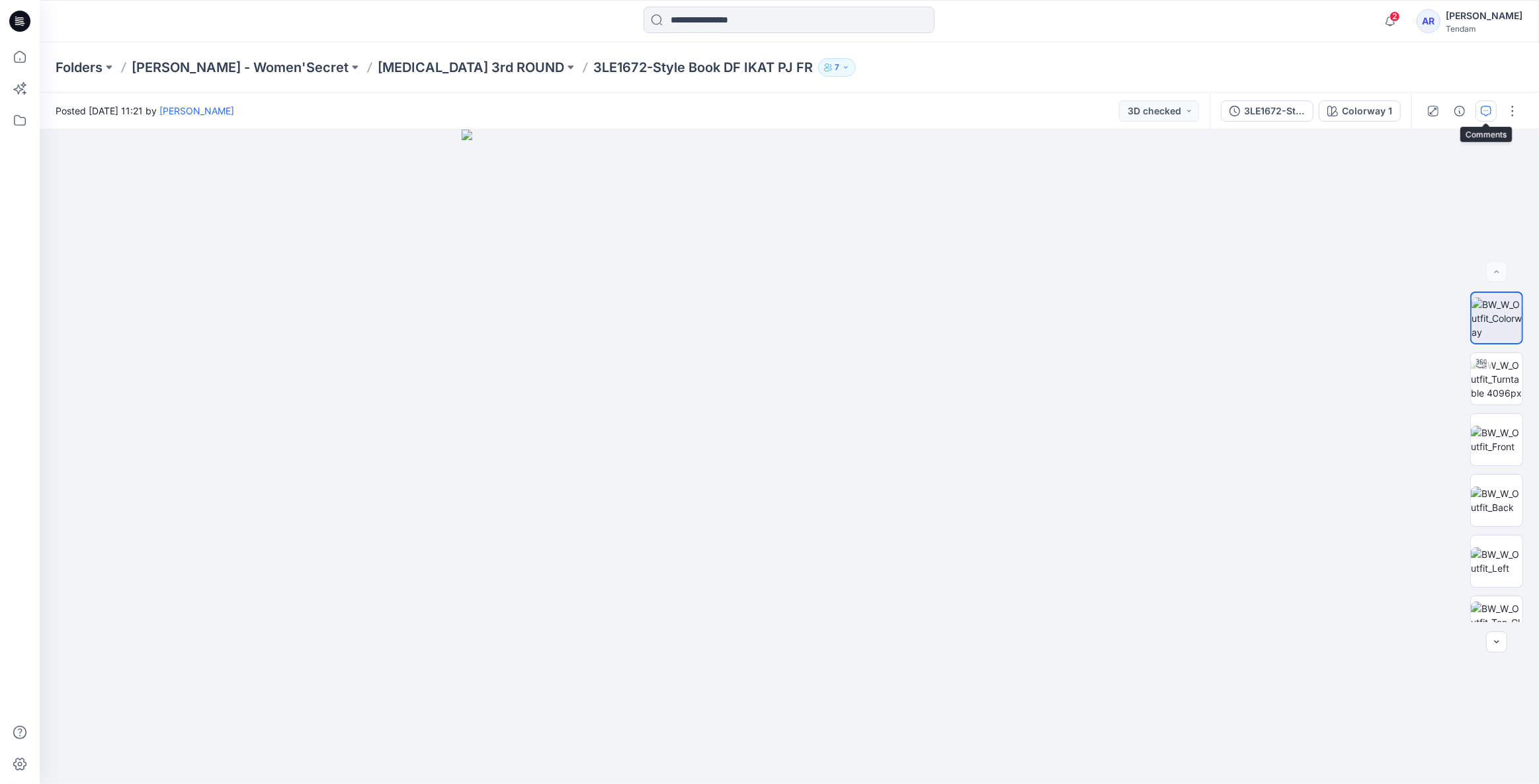
click at [1482, 109] on icon "button" at bounding box center [1486, 111] width 11 height 11
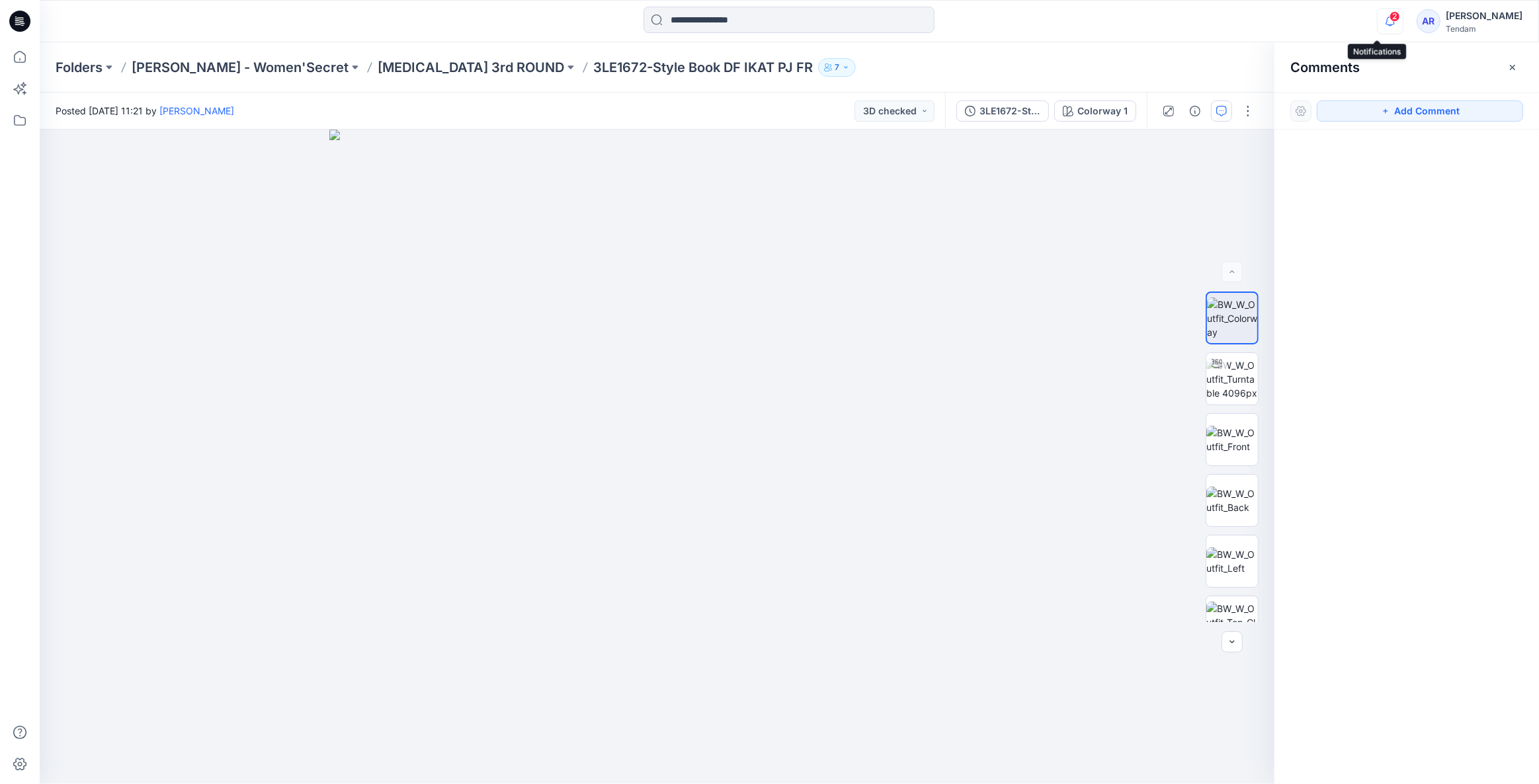
click at [1378, 12] on icon "button" at bounding box center [1390, 21] width 25 height 27
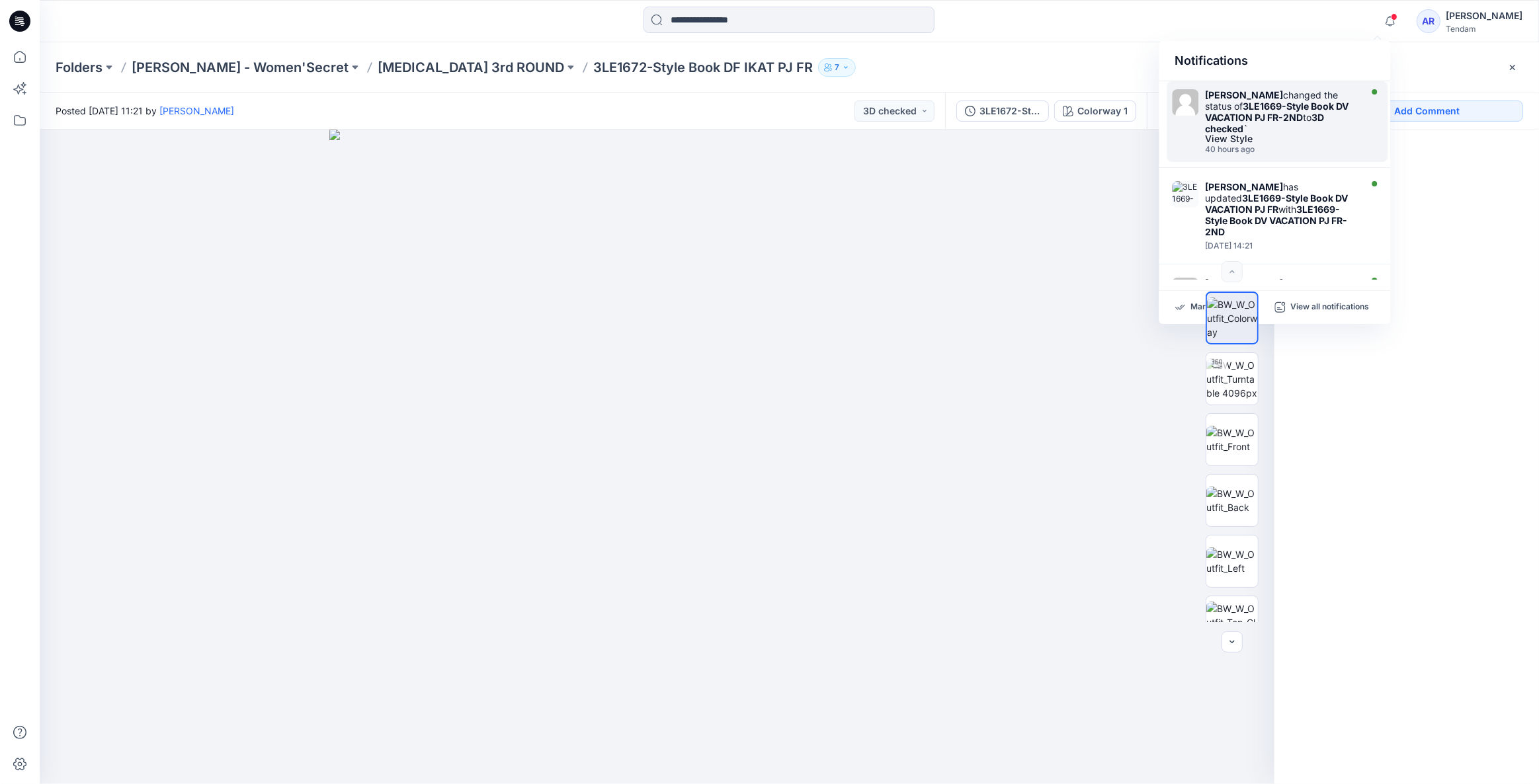
click at [1274, 130] on div "[PERSON_NAME] changed the status of 3LE1669-Style Book DV VACATION PJ FR-2ND to…" at bounding box center [1280, 111] width 152 height 45
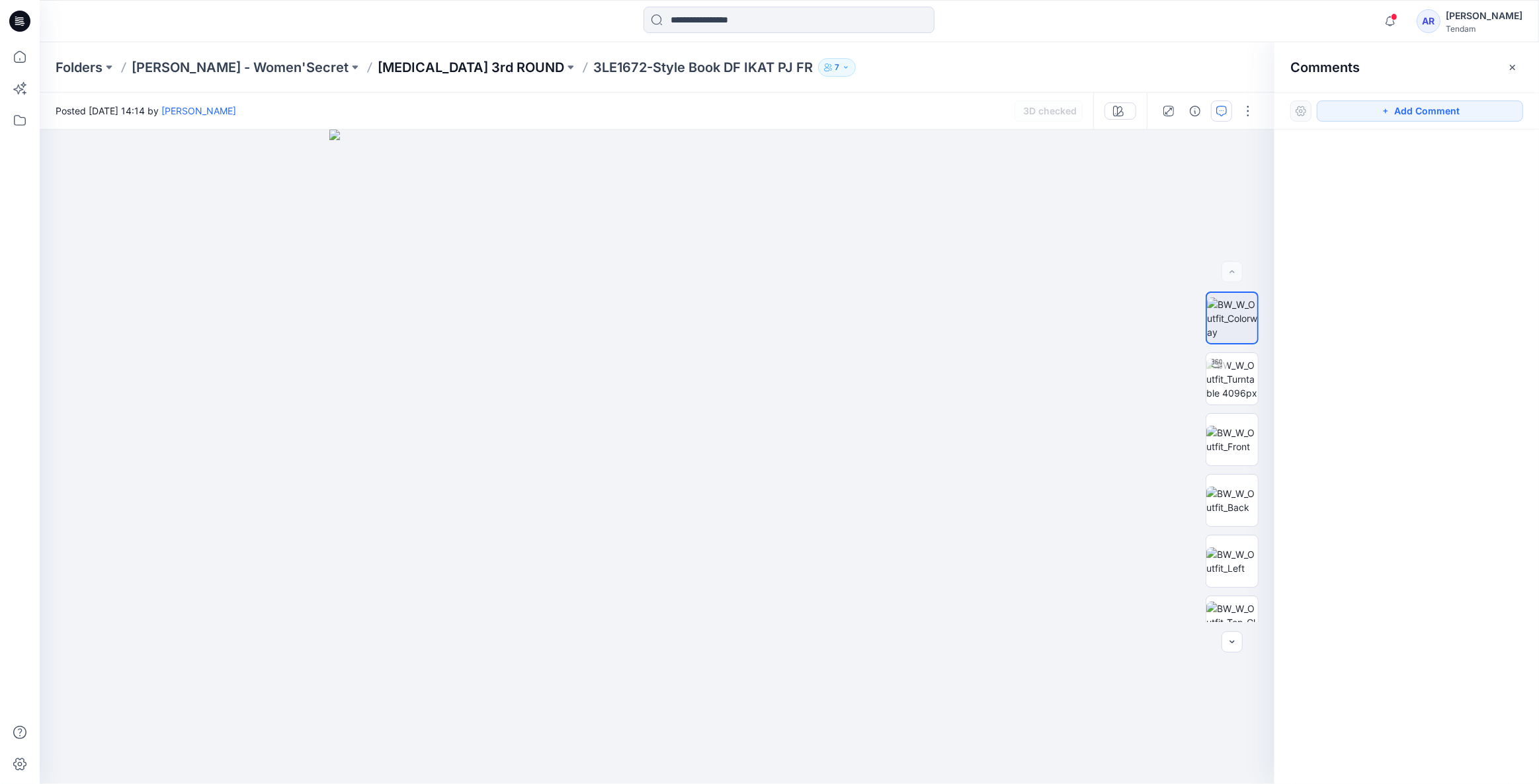
click at [378, 63] on p "[MEDICAL_DATA] 3rd ROUND" at bounding box center [471, 67] width 186 height 18
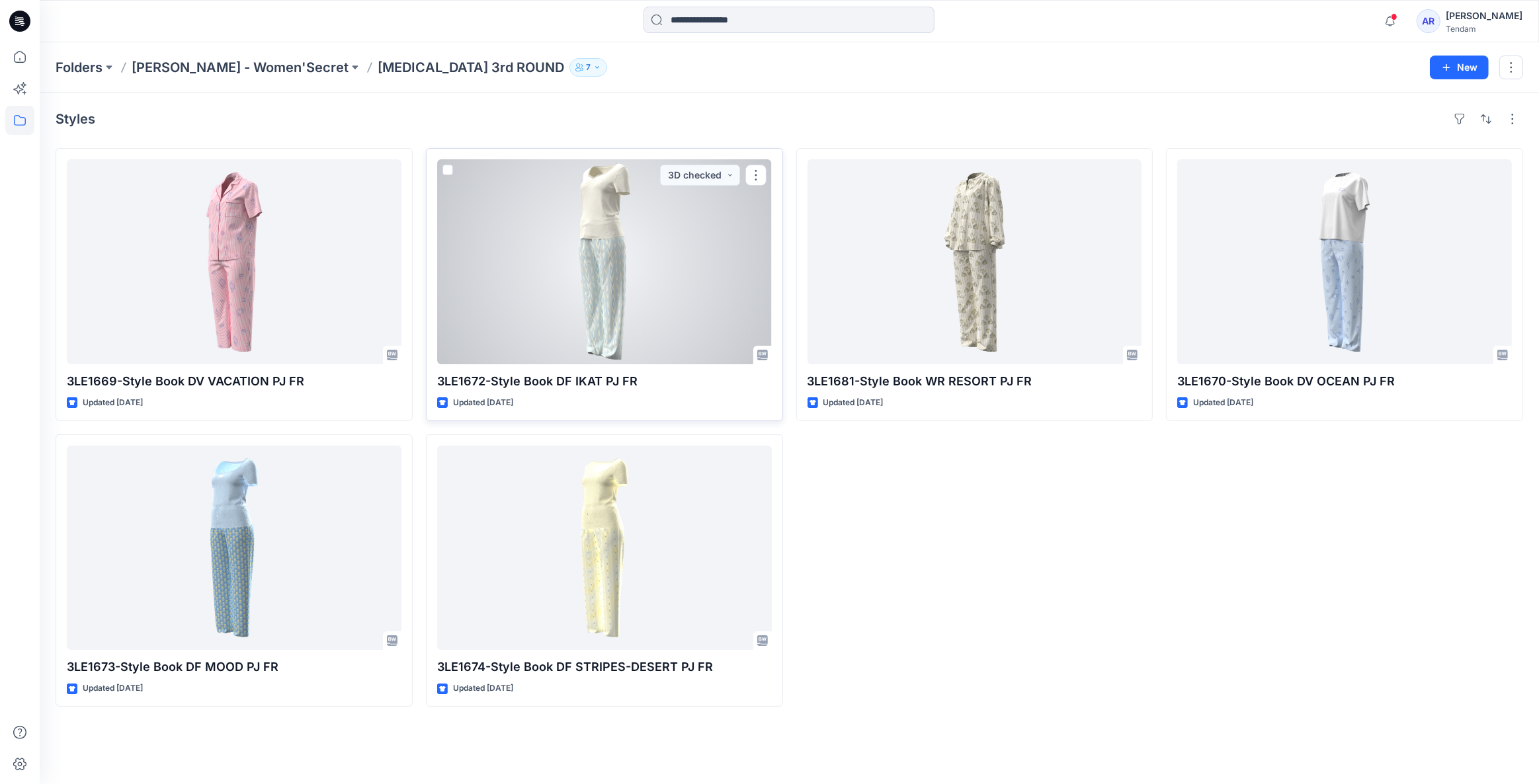
click at [512, 225] on div at bounding box center [605, 262] width 334 height 205
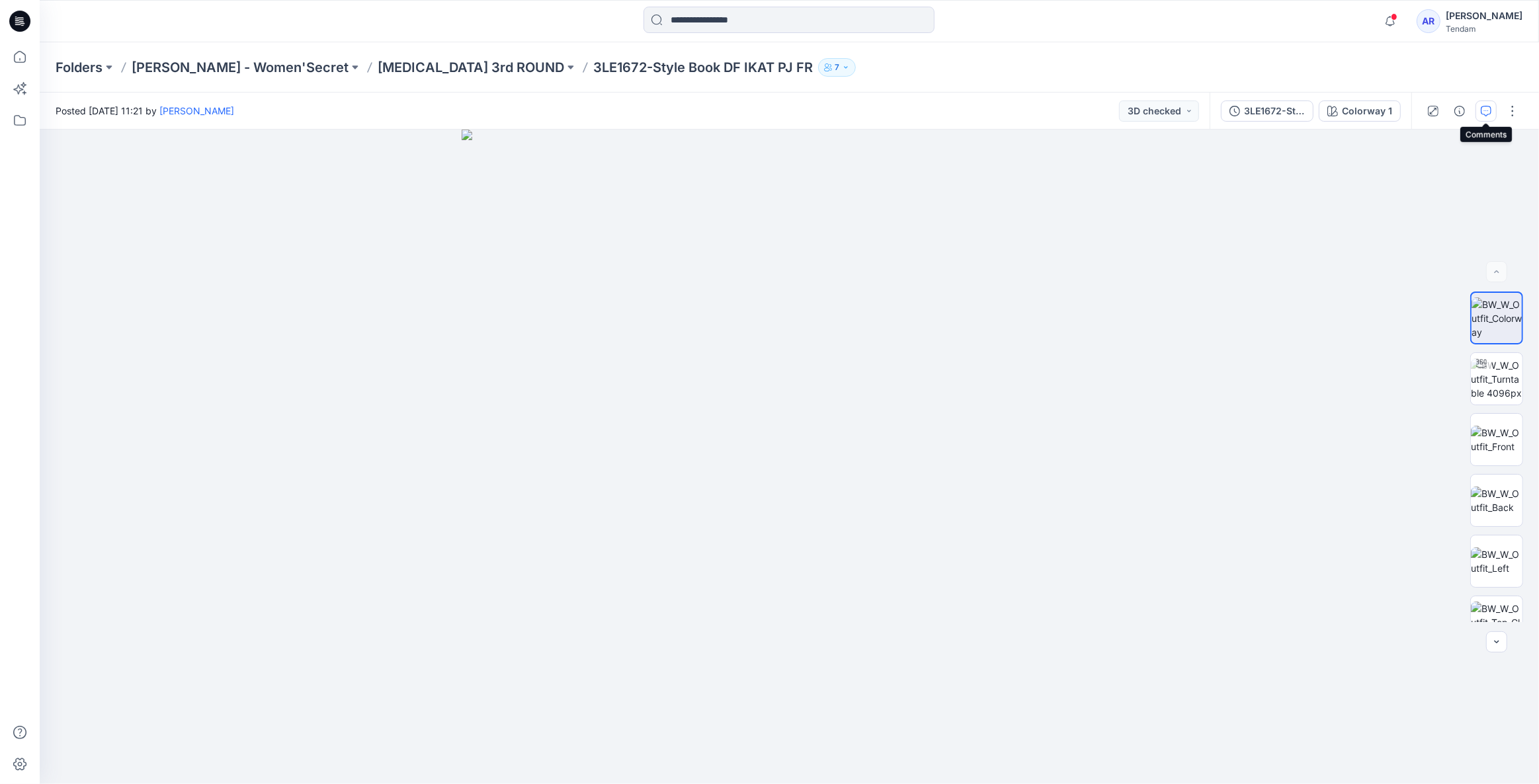
click at [1491, 109] on icon "button" at bounding box center [1486, 111] width 11 height 11
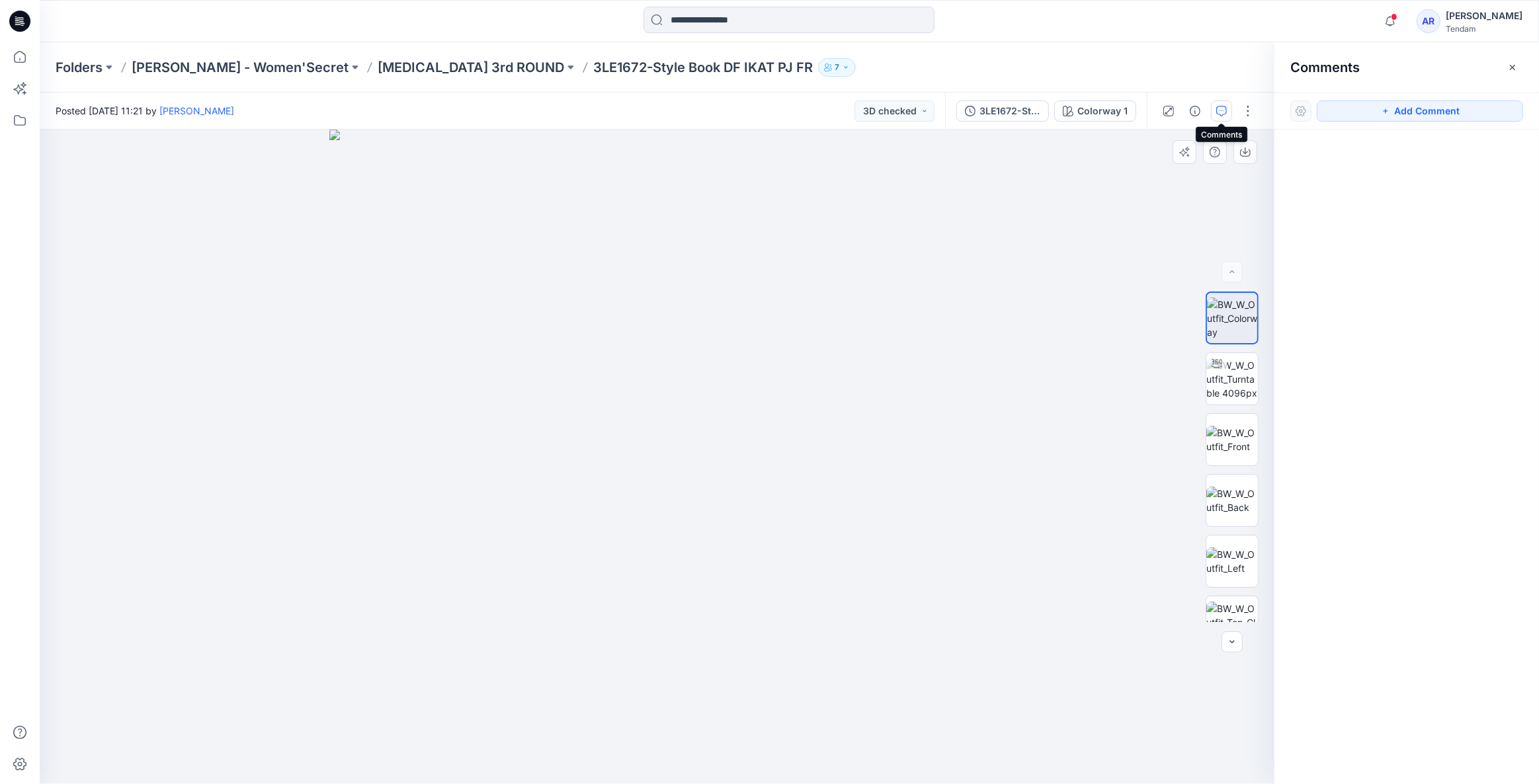
click at [1015, 379] on div at bounding box center [657, 457] width 1234 height 655
click at [1120, 231] on div at bounding box center [657, 457] width 1234 height 655
click at [1005, 113] on div "3LE1672-Style Book DF IKAT PJ FR" at bounding box center [1010, 111] width 61 height 15
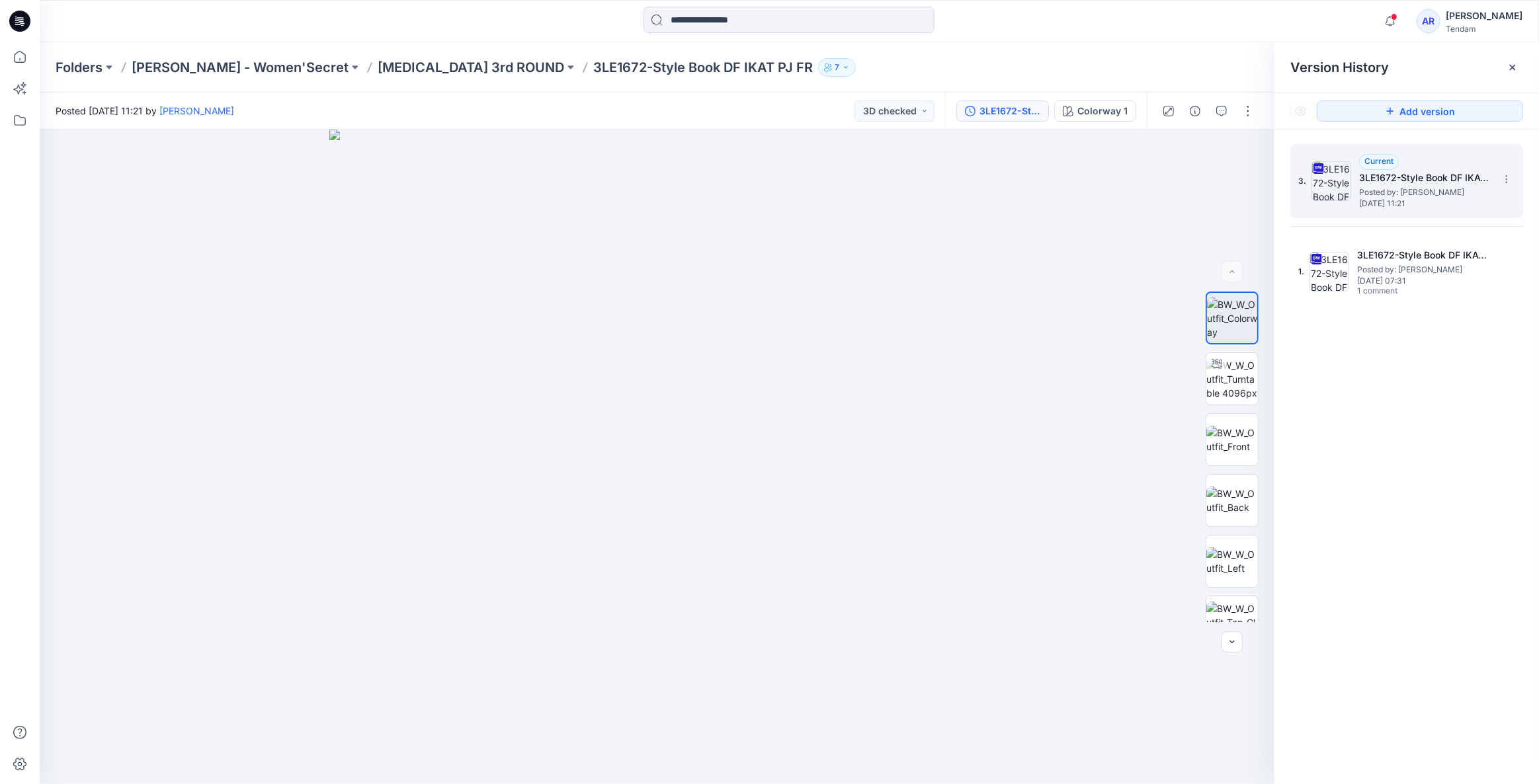
click at [1479, 199] on span "[DATE] 11:21" at bounding box center [1424, 204] width 132 height 9
click at [1503, 182] on icon at bounding box center [1507, 179] width 11 height 11
click at [1448, 200] on span "Download Source BW File" at bounding box center [1439, 205] width 111 height 16
click at [1422, 342] on div "3. Current 3LE1672-Style Book DF IKAT PJ FR Posted by: [PERSON_NAME] [DATE] 11:…" at bounding box center [1406, 466] width 265 height 674
